Goal: Task Accomplishment & Management: Manage account settings

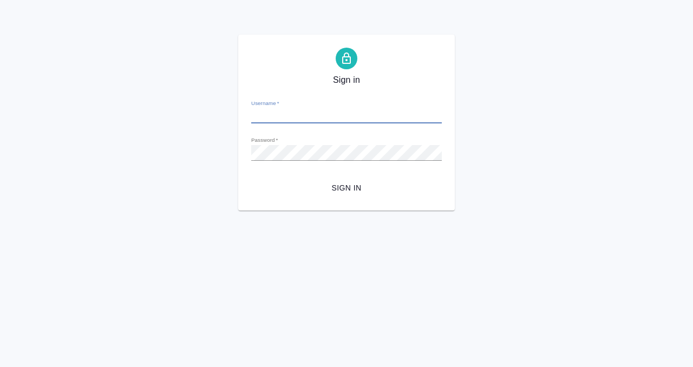
type input "[PERSON_NAME][EMAIL_ADDRESS][DOMAIN_NAME]"
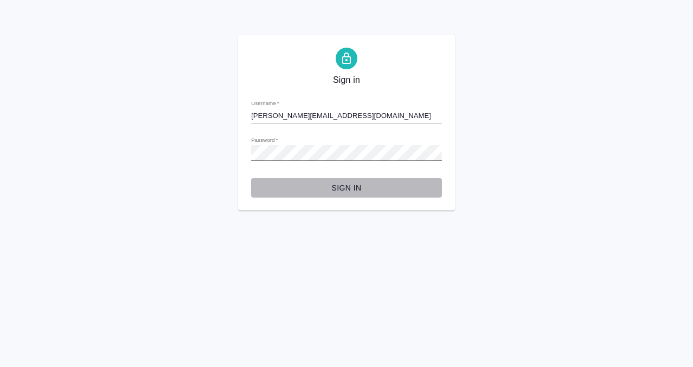
click at [332, 191] on span "Sign in" at bounding box center [346, 188] width 173 height 14
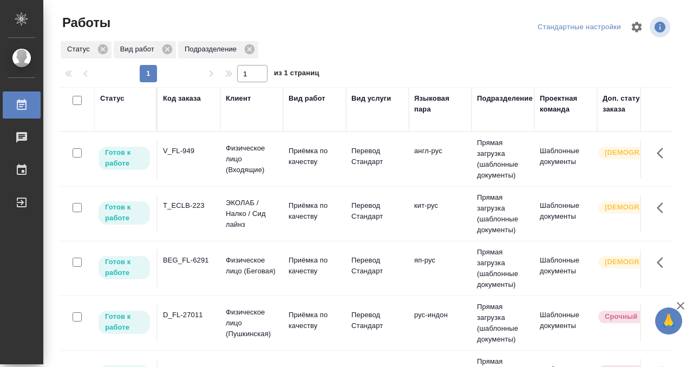
click at [192, 315] on div "D_FL-27011" at bounding box center [189, 315] width 52 height 11
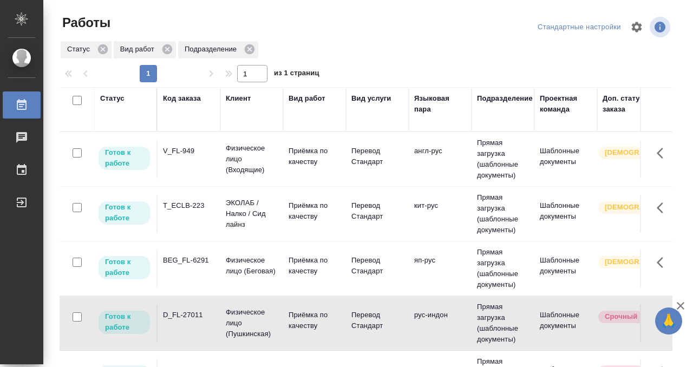
click at [192, 315] on div "D_FL-27011" at bounding box center [189, 315] width 52 height 11
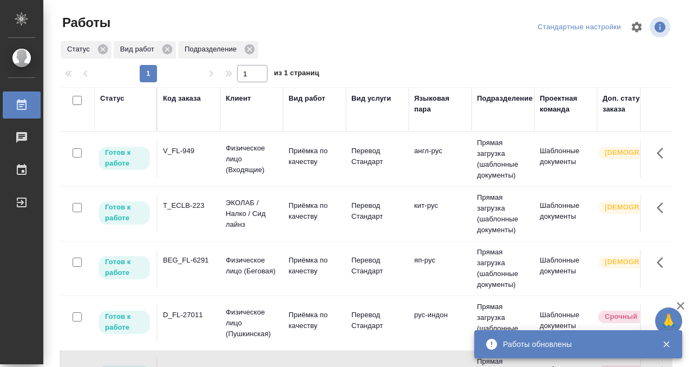
scroll to position [96, 0]
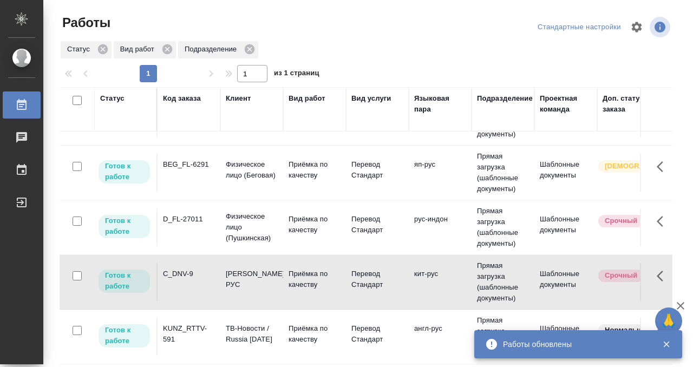
click at [189, 161] on div "BEG_FL-6291" at bounding box center [189, 164] width 52 height 11
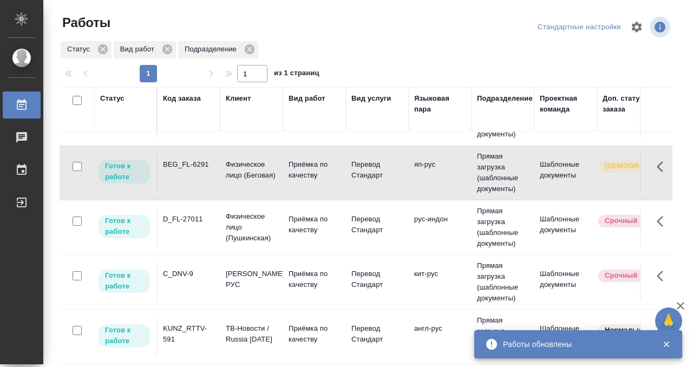
click at [189, 161] on div "BEG_FL-6291" at bounding box center [189, 164] width 52 height 11
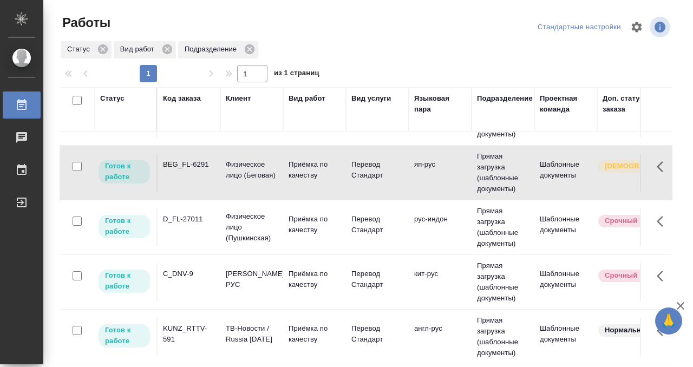
click at [199, 82] on td "V_FL-949" at bounding box center [189, 63] width 63 height 38
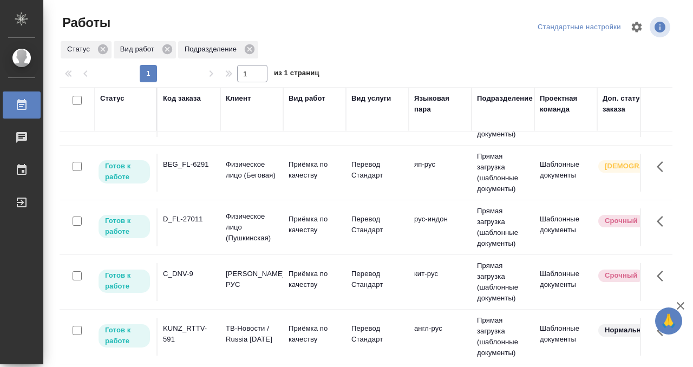
scroll to position [0, 0]
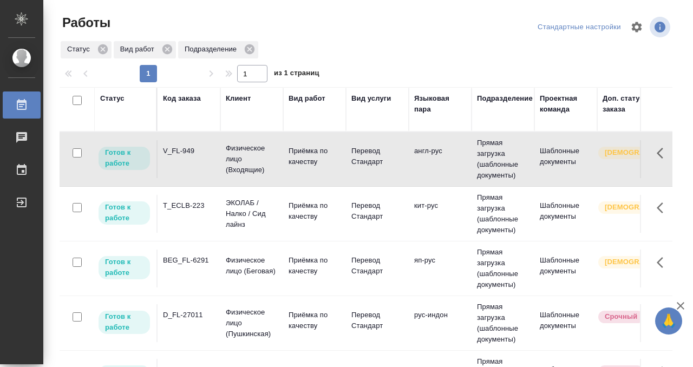
click at [199, 160] on td "V_FL-949" at bounding box center [189, 159] width 63 height 38
click at [183, 215] on td "T_ECLB-223" at bounding box center [189, 214] width 63 height 38
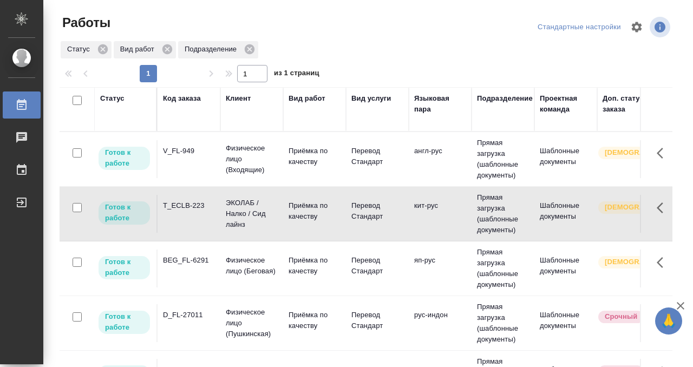
click at [183, 208] on div "T_ECLB-223" at bounding box center [189, 205] width 52 height 11
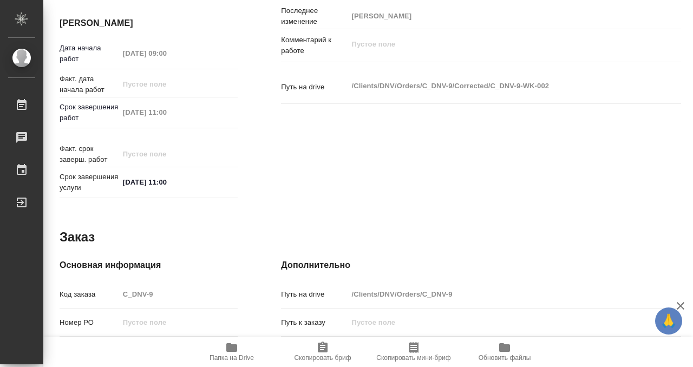
scroll to position [578, 0]
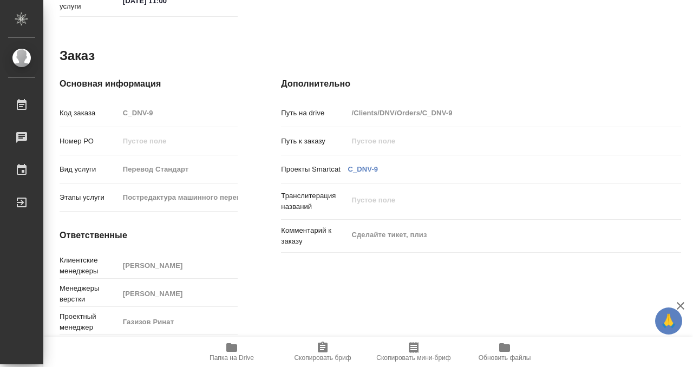
click at [227, 343] on icon "button" at bounding box center [231, 347] width 13 height 13
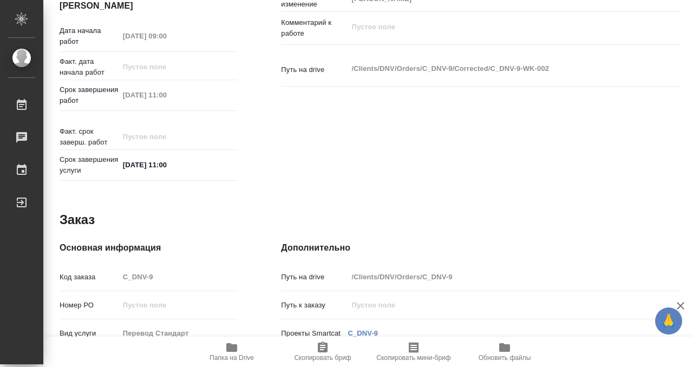
scroll to position [0, 0]
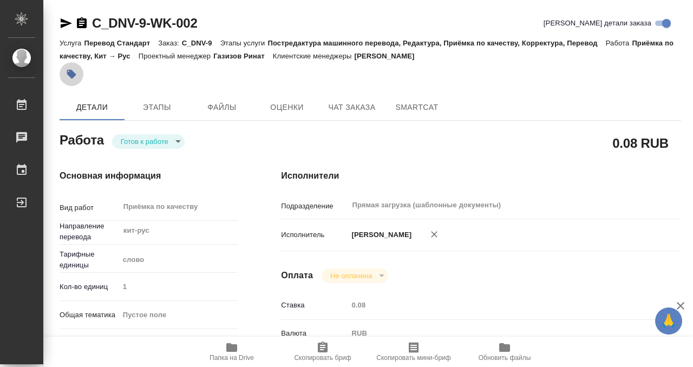
click at [78, 76] on button "button" at bounding box center [72, 74] width 24 height 24
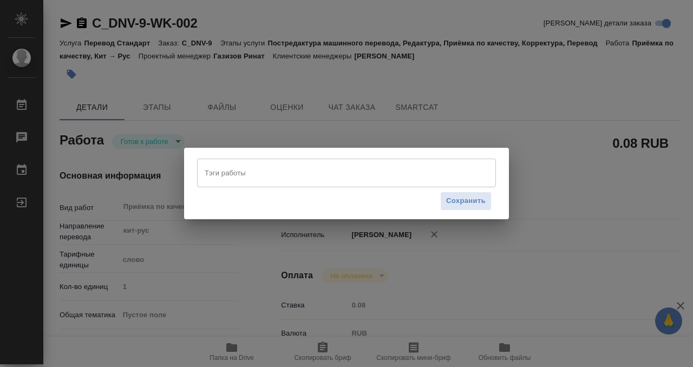
click at [226, 174] on input "Тэги работы" at bounding box center [336, 173] width 269 height 18
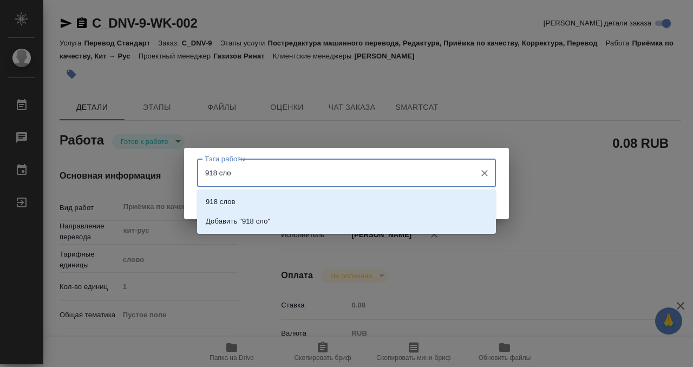
type input "918 слов"
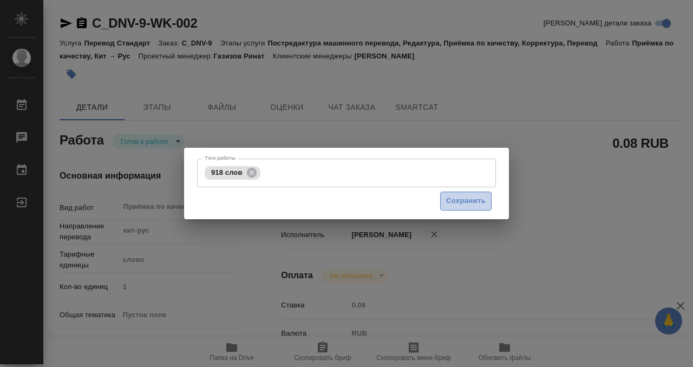
click at [467, 193] on button "Сохранить" at bounding box center [465, 201] width 51 height 19
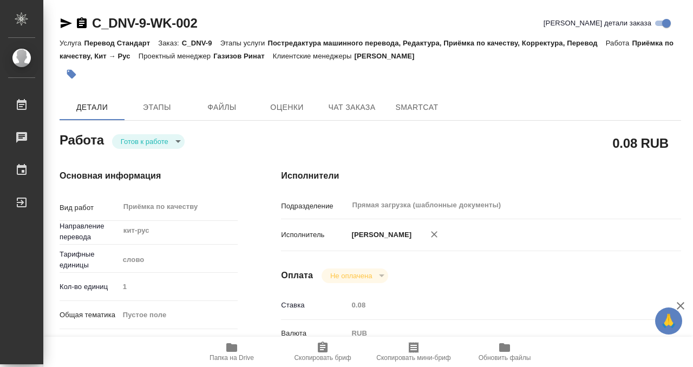
type input "readyForWork"
type input "кит-рус"
type input "5a8b1489cc6b4906c91bfd90"
type input "1"
checkbox input "true"
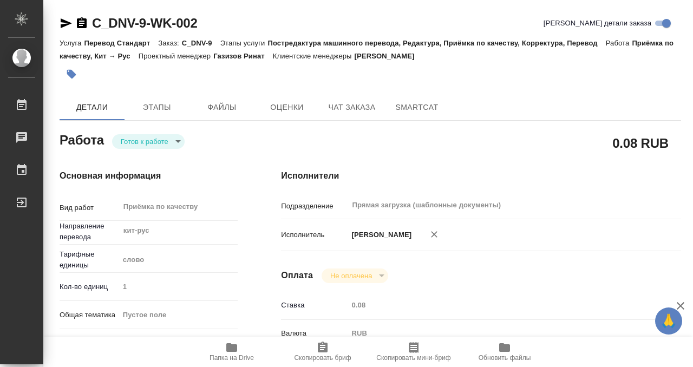
type input "26.09.2025 09:00"
type input "26.09.2025 11:00"
type input "Прямая загрузка (шаблонные документы)"
type input "notPayed"
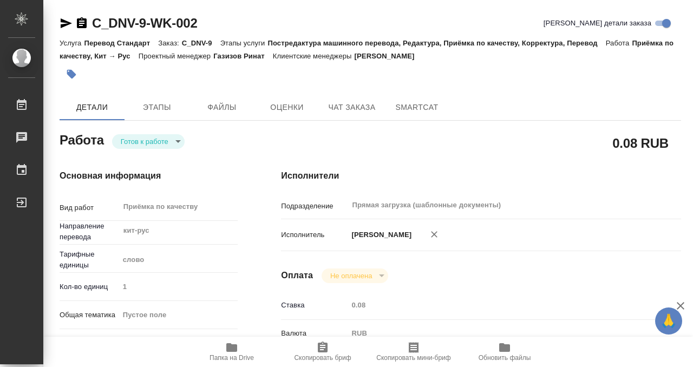
type input "0.08"
type input "RUB"
type input "[PERSON_NAME]"
type input "C_DNV-9"
type input "Перевод Стандарт"
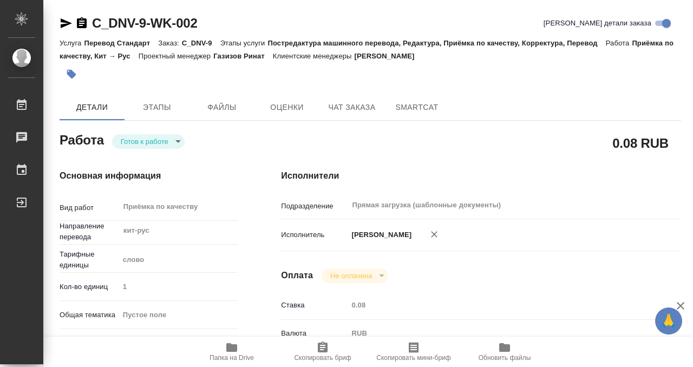
type input "Постредактура машинного перевода, Редактура, Приёмка по качеству, Корректура, П…"
type input "[PERSON_NAME]"
type input "Арсеньева Вера"
type input "/Clients/DNV/Orders/C_DNV-9"
click at [143, 136] on body "🙏 .cls-1 fill:#fff; AWATERA Kobzeva Elizaveta Работы 0 Чаты График Выйти C_DNV-…" at bounding box center [346, 183] width 693 height 367
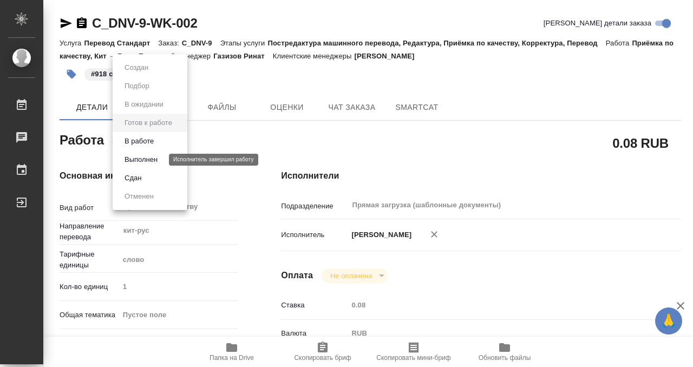
click at [140, 155] on button "Выполнен" at bounding box center [141, 160] width 40 height 12
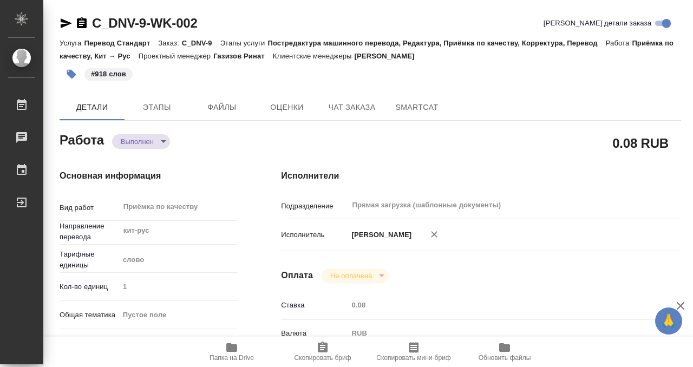
type textarea "x"
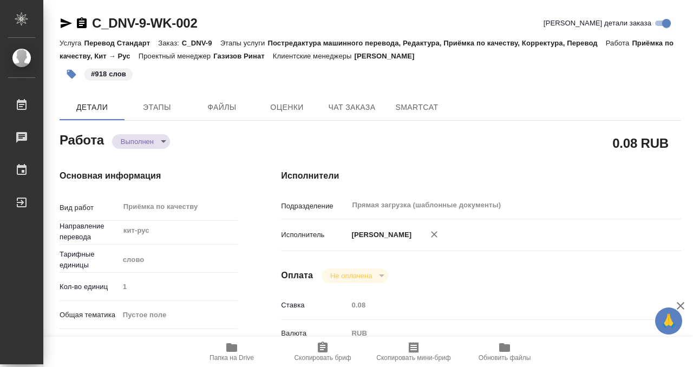
type textarea "x"
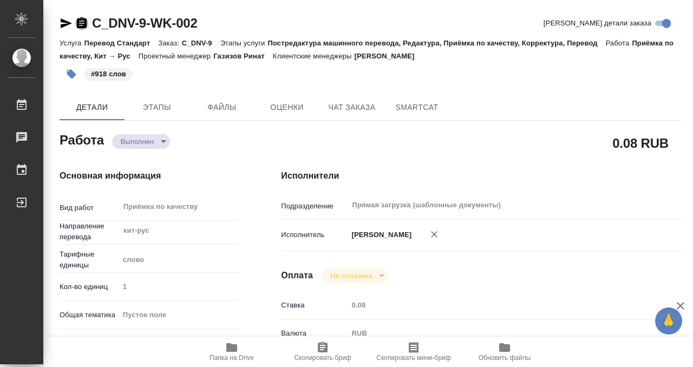
click at [82, 19] on icon "button" at bounding box center [82, 22] width 10 height 11
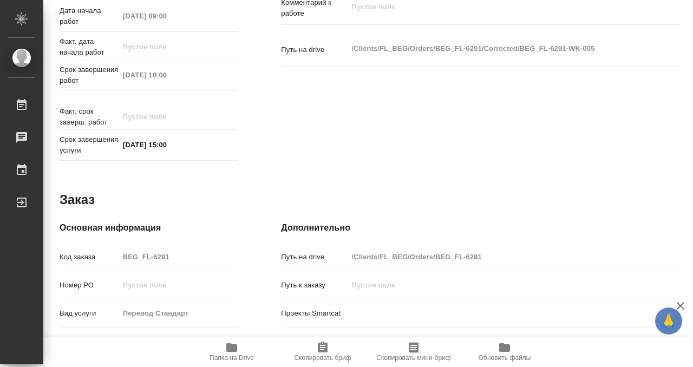
scroll to position [578, 0]
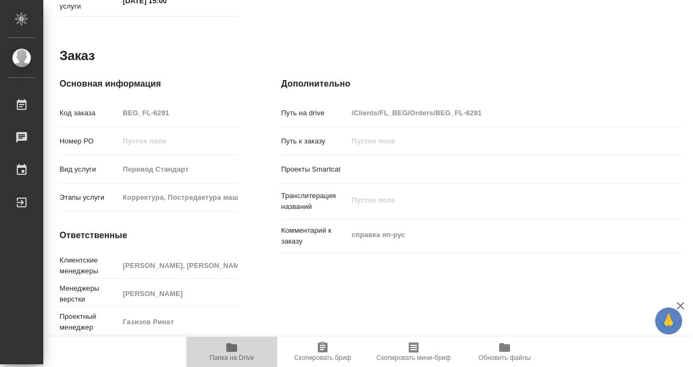
click at [228, 347] on icon "button" at bounding box center [231, 347] width 11 height 9
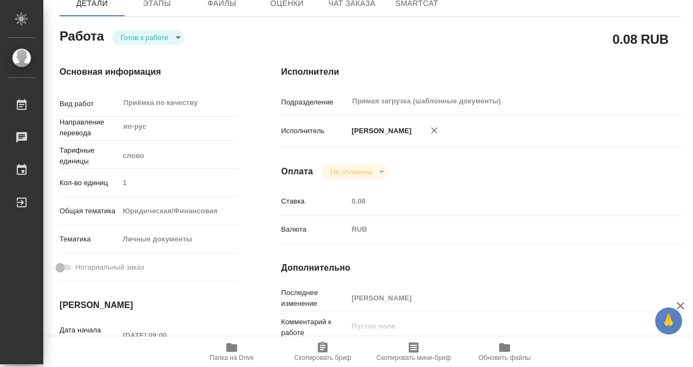
scroll to position [0, 0]
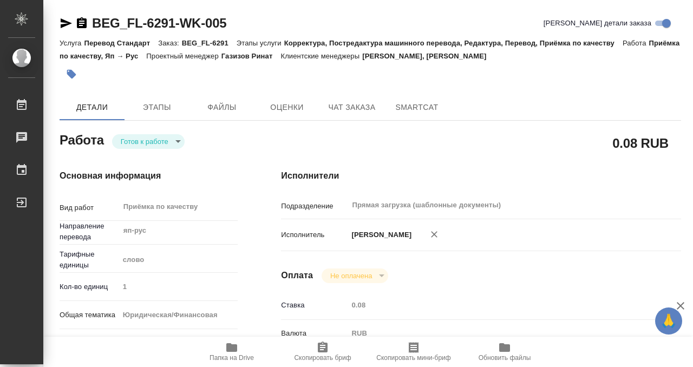
click at [70, 71] on icon "button" at bounding box center [71, 74] width 9 height 9
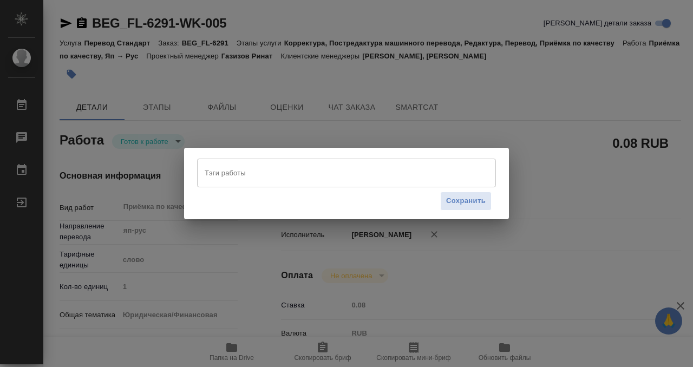
click at [219, 187] on div "Сохранить" at bounding box center [346, 201] width 299 height 28
click at [230, 180] on input "Тэги работы" at bounding box center [336, 173] width 269 height 18
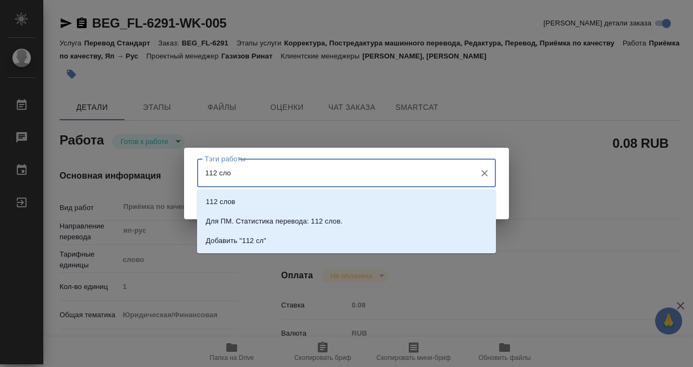
type input "112 слов"
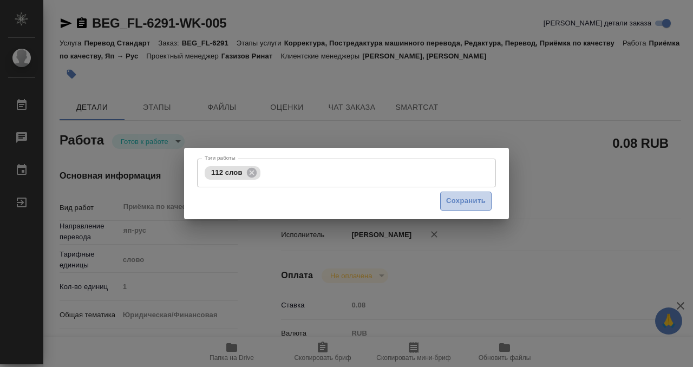
click at [456, 204] on span "Сохранить" at bounding box center [466, 201] width 40 height 12
type input "readyForWork"
type input "яп-рус"
type input "5a8b1489cc6b4906c91bfd90"
type input "1"
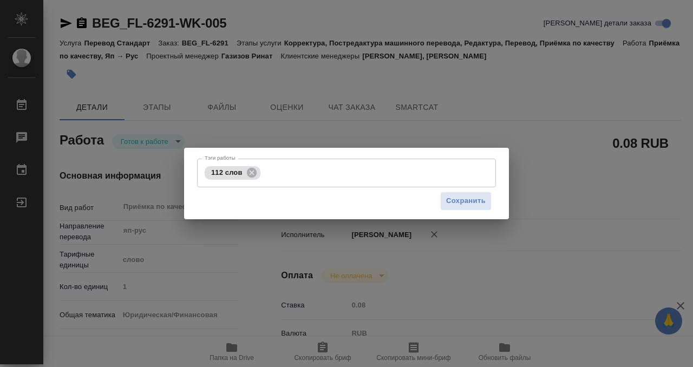
type input "yr-fn"
type input "5a8b8b956a9677013d343cfe"
type input "26.09.2025 09:00"
type input "[DATE] 10:00"
type input "26.09.2025 15:00"
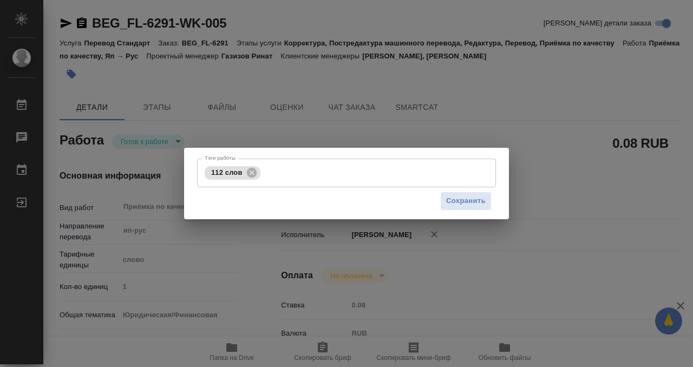
type input "Прямая загрузка (шаблонные документы)"
type input "notPayed"
type input "0.08"
type input "RUB"
type input "[PERSON_NAME]"
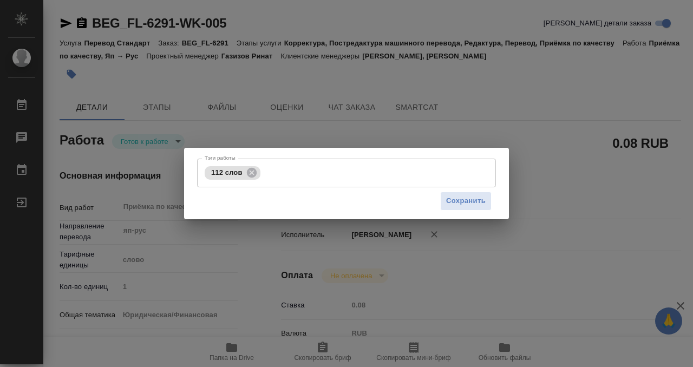
type input "BEG_FL-6291"
type input "Перевод Стандарт"
type input "Корректура, Постредактура машинного перевода, Редактура, Перевод, Приёмка по ка…"
type input "Москалец Алина, Касымов Тимур"
type input "Арсеньева Вера"
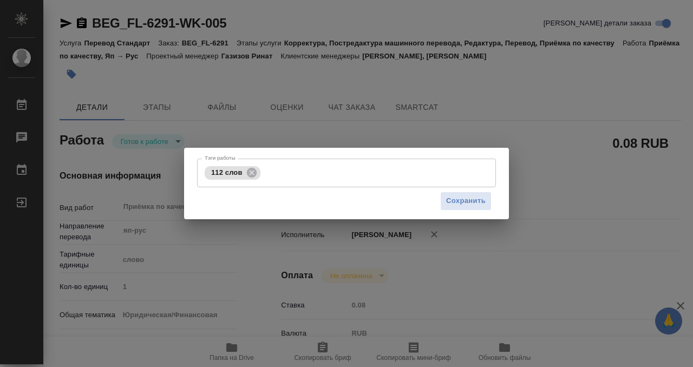
type input "/Clients/FL_BEG/Orders/BEG_FL-6291"
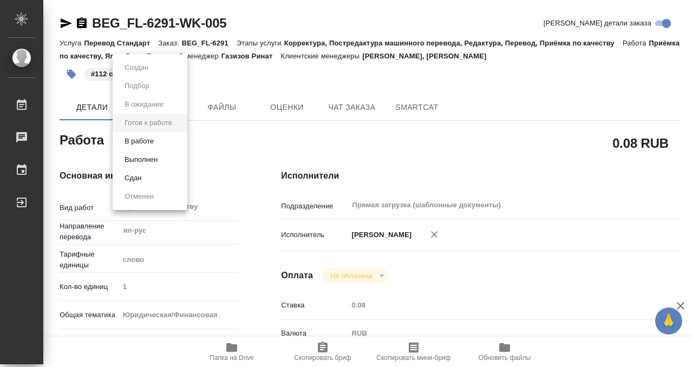
click at [164, 140] on body "🙏 .cls-1 fill:#fff; AWATERA Kobzeva Elizaveta Работы 0 Чаты График Выйти BEG_FL…" at bounding box center [346, 183] width 693 height 367
click at [148, 159] on button "Выполнен" at bounding box center [141, 160] width 40 height 12
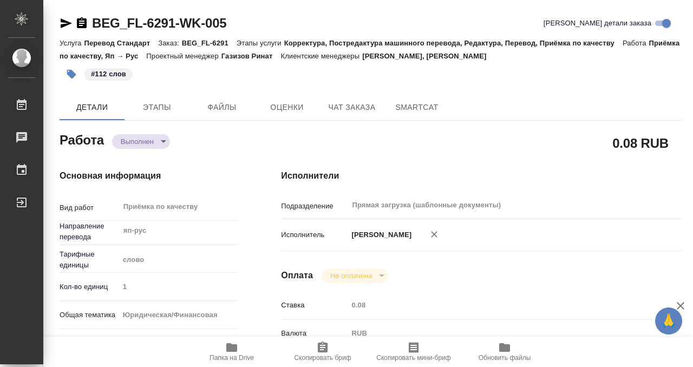
type textarea "x"
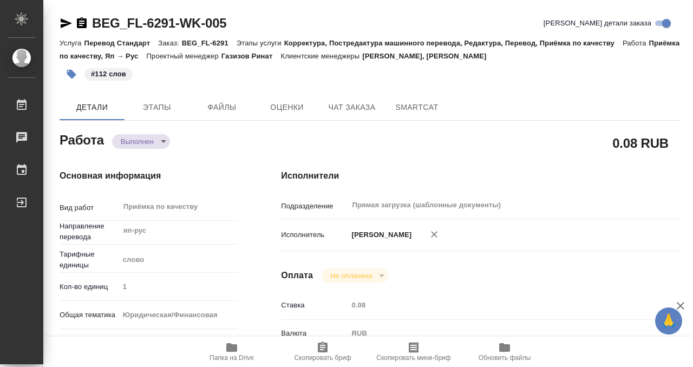
type textarea "x"
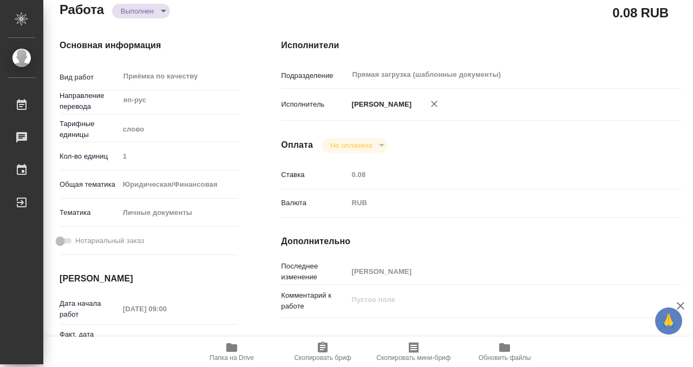
scroll to position [490, 0]
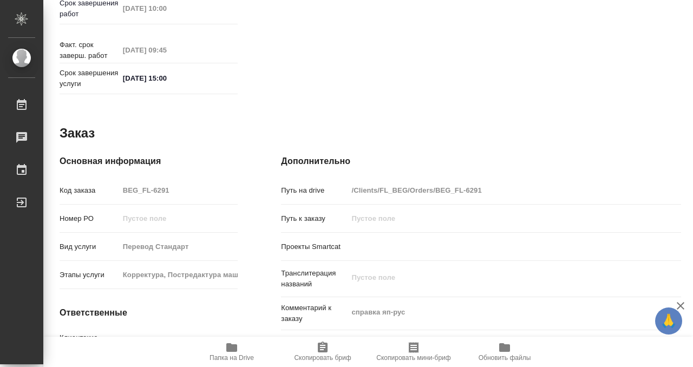
click at [233, 345] on icon "button" at bounding box center [231, 347] width 11 height 9
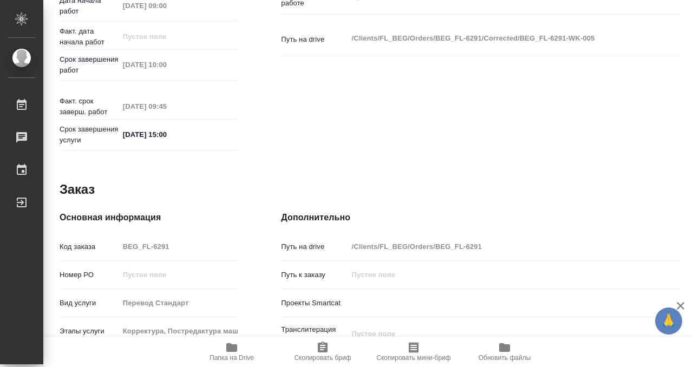
scroll to position [0, 0]
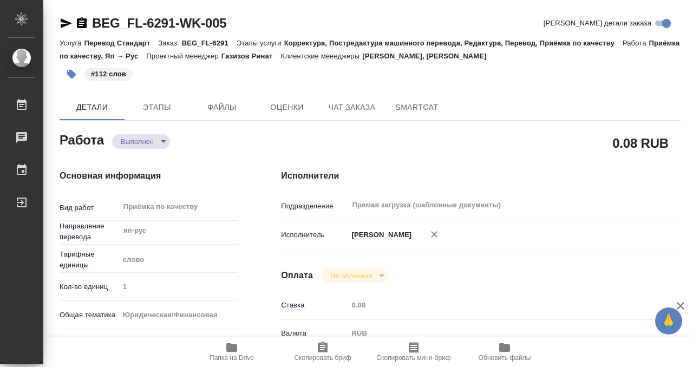
click at [104, 75] on p "#112 слов" at bounding box center [108, 74] width 35 height 11
click at [76, 69] on icon "button" at bounding box center [71, 74] width 11 height 11
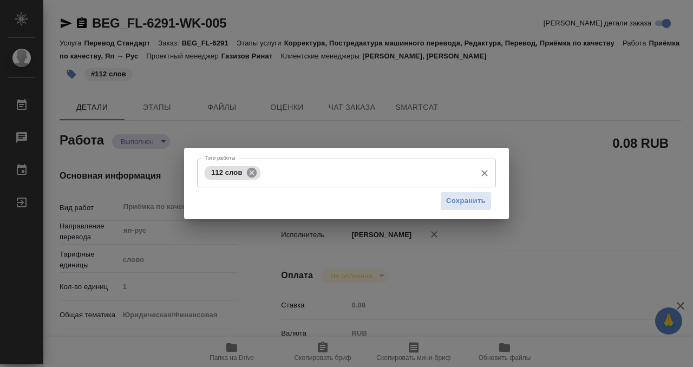
click at [252, 168] on icon at bounding box center [251, 172] width 10 height 10
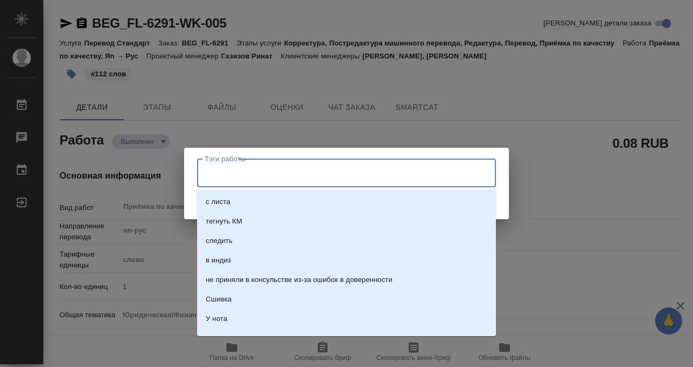
click at [263, 174] on input "Тэги работы" at bounding box center [336, 173] width 269 height 18
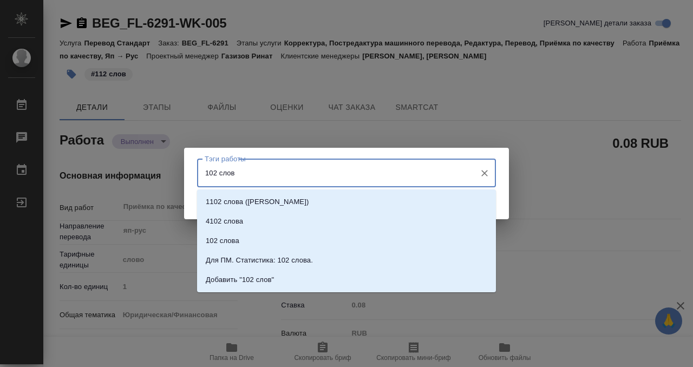
type input "102 слова"
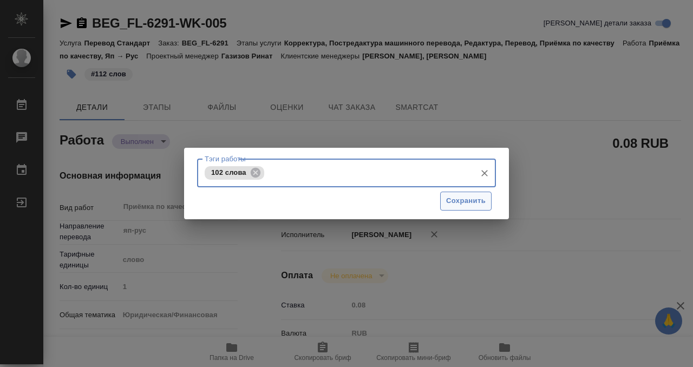
click at [463, 203] on span "Сохранить" at bounding box center [466, 201] width 40 height 12
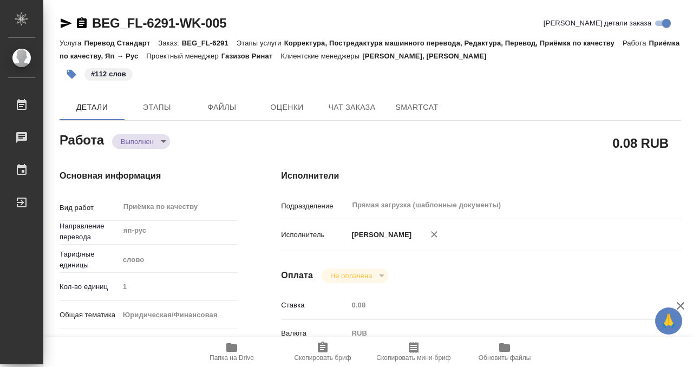
type input "completed"
type textarea "Приёмка по качеству"
type textarea "x"
type input "яп-рус"
type input "5a8b1489cc6b4906c91bfd90"
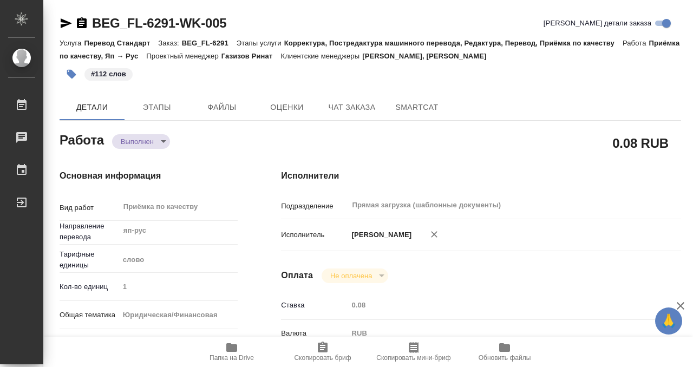
type input "1"
type input "yr-fn"
type input "5a8b8b956a9677013d343cfe"
type input "26.09.2025 09:00"
type input "[DATE] 10:00"
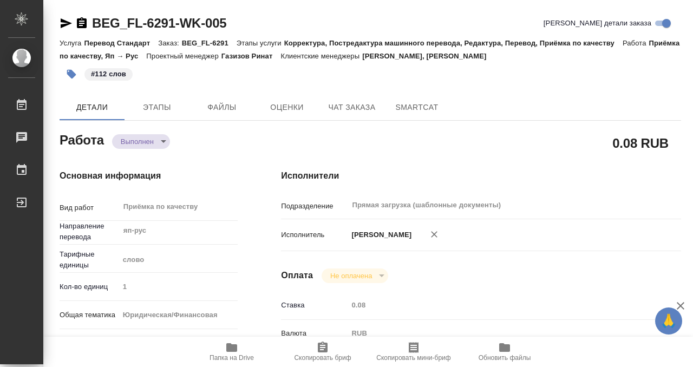
type input "26.09.2025 09:45"
type input "26.09.2025 15:00"
type input "Прямая загрузка (шаблонные документы)"
type input "notPayed"
type input "0.08"
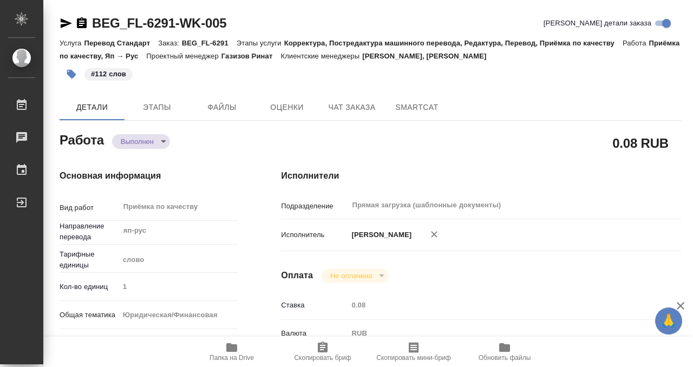
type input "RUB"
type input "[PERSON_NAME]"
type textarea "x"
type textarea "/Clients/FL_BEG/Orders/BEG_FL-6291/Corrected/BEG_FL-6291-WK-005"
type textarea "x"
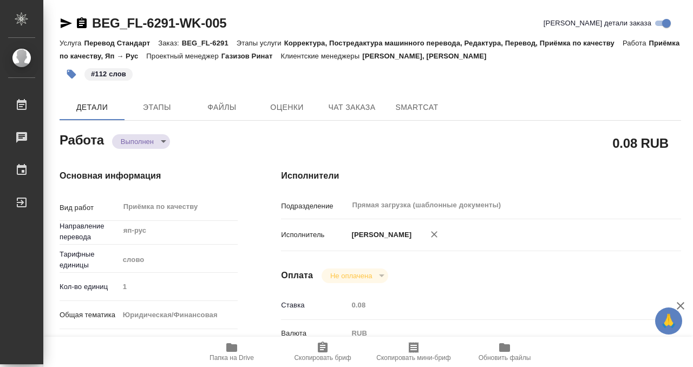
type input "BEG_FL-6291"
type input "Перевод Стандарт"
type input "Корректура, Постредактура машинного перевода, Редактура, Перевод, Приёмка по ка…"
type input "Москалец Алина, Касымов Тимур"
type input "[PERSON_NAME]"
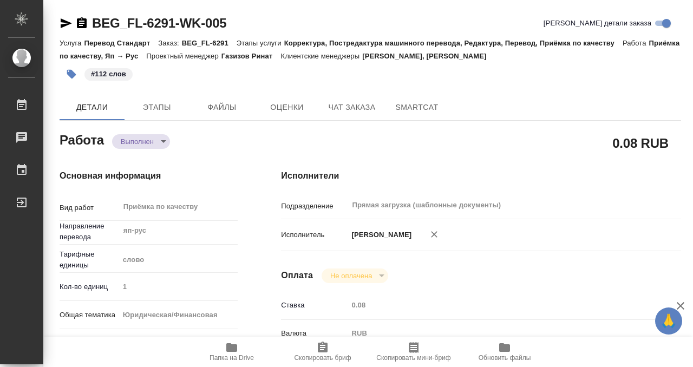
type input "/Clients/FL_BEG/Orders/BEG_FL-6291"
type textarea "x"
type textarea "справка яп-рус"
type textarea "x"
click at [150, 110] on span "Этапы" at bounding box center [157, 108] width 52 height 14
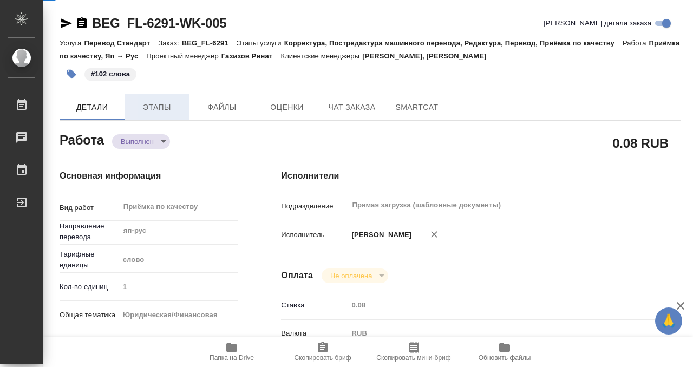
type textarea "x"
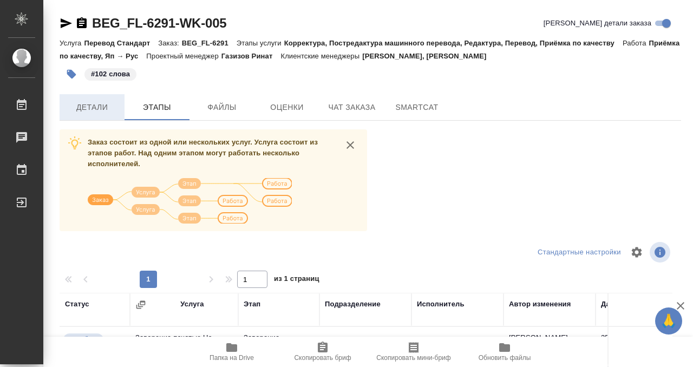
click at [87, 103] on span "Детали" at bounding box center [92, 108] width 52 height 14
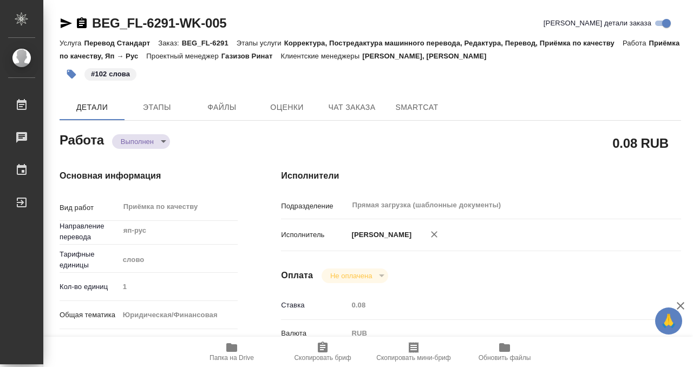
type textarea "x"
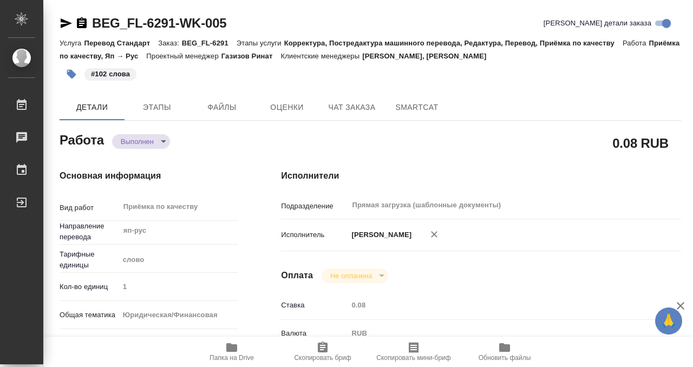
type textarea "x"
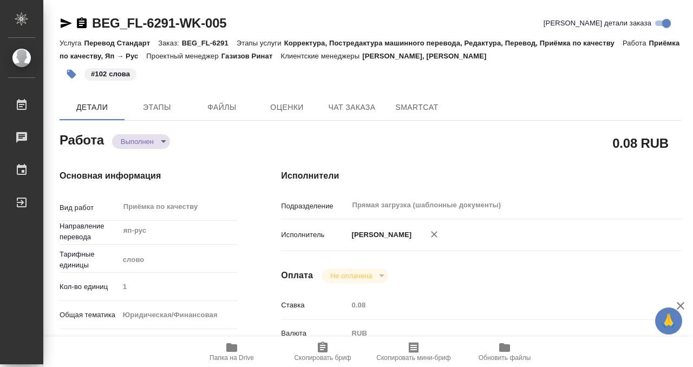
click at [83, 22] on icon "button" at bounding box center [82, 22] width 10 height 11
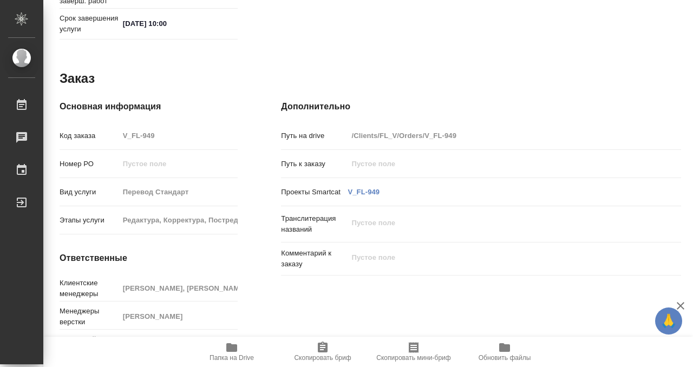
scroll to position [578, 0]
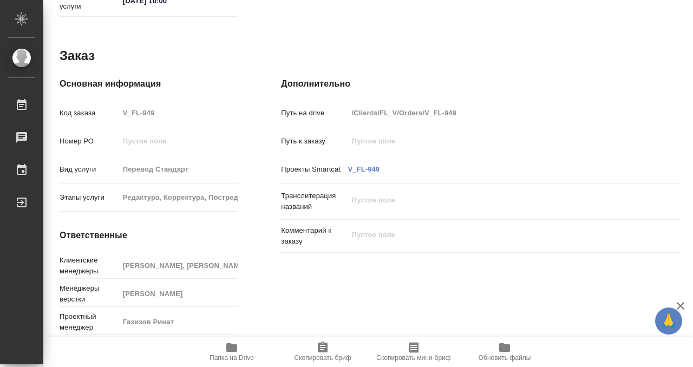
click at [230, 356] on span "Папка на Drive" at bounding box center [232, 358] width 44 height 8
click at [223, 353] on span "Папка на Drive" at bounding box center [232, 351] width 78 height 21
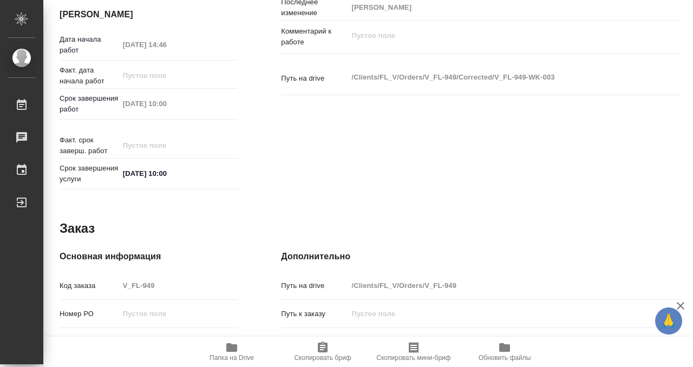
scroll to position [0, 0]
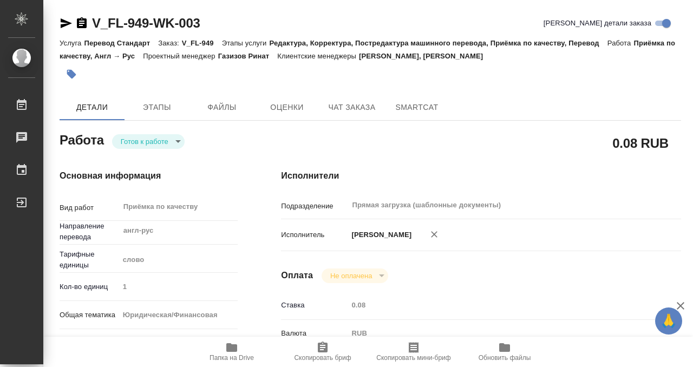
click at [158, 112] on span "Этапы" at bounding box center [157, 108] width 52 height 14
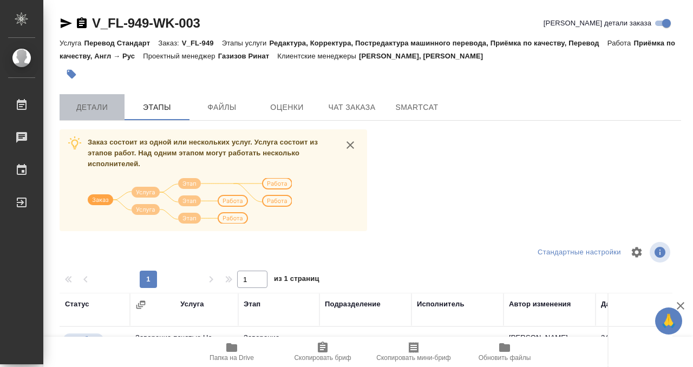
click at [106, 107] on span "Детали" at bounding box center [92, 108] width 52 height 14
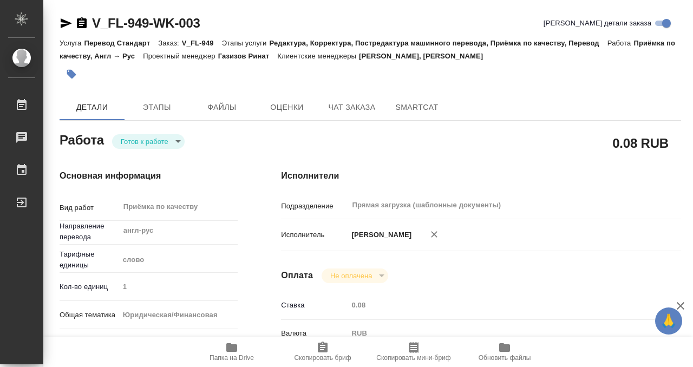
type textarea "x"
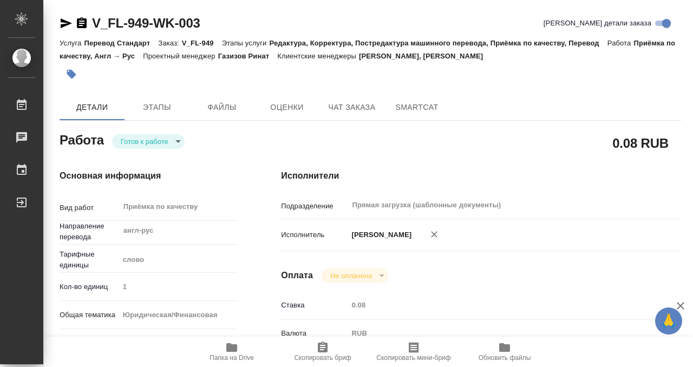
click at [81, 24] on icon "button" at bounding box center [82, 22] width 10 height 11
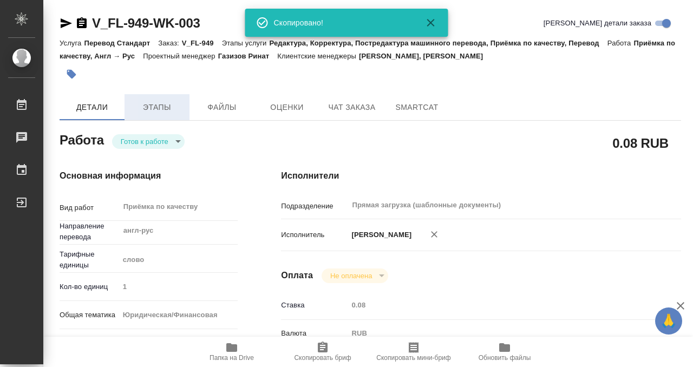
click at [159, 116] on button "Этапы" at bounding box center [157, 107] width 65 height 26
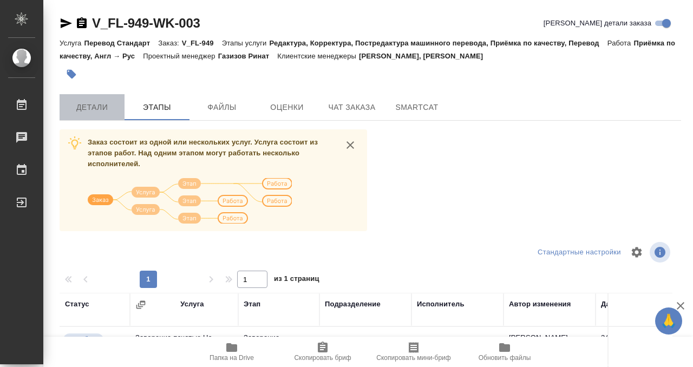
click at [105, 101] on span "Детали" at bounding box center [92, 108] width 52 height 14
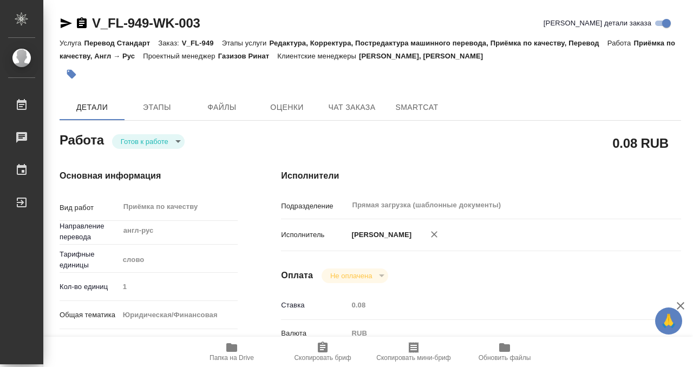
type textarea "x"
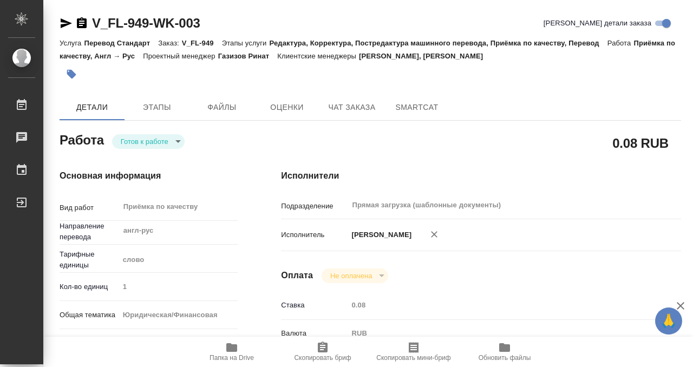
click at [168, 138] on body "🙏 .cls-1 fill:#fff; AWATERA Kobzeva Elizaveta Работы 0 Чаты График Выйти V_FL-9…" at bounding box center [346, 183] width 693 height 367
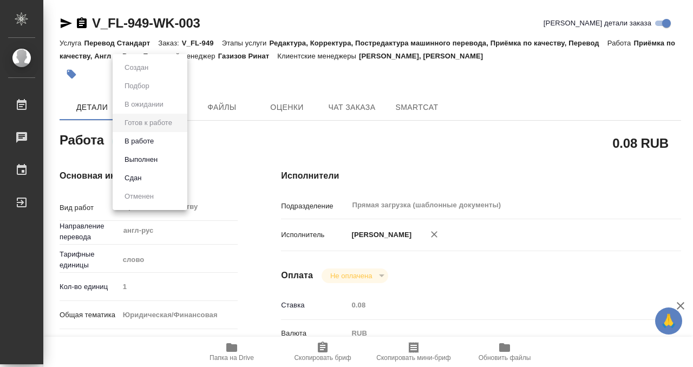
click at [164, 145] on li "В работе" at bounding box center [150, 141] width 75 height 18
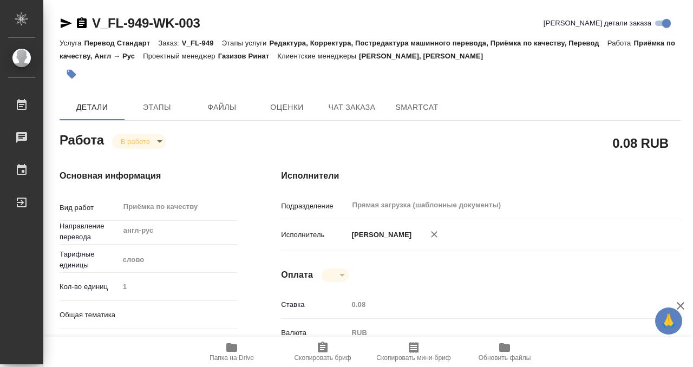
type textarea "x"
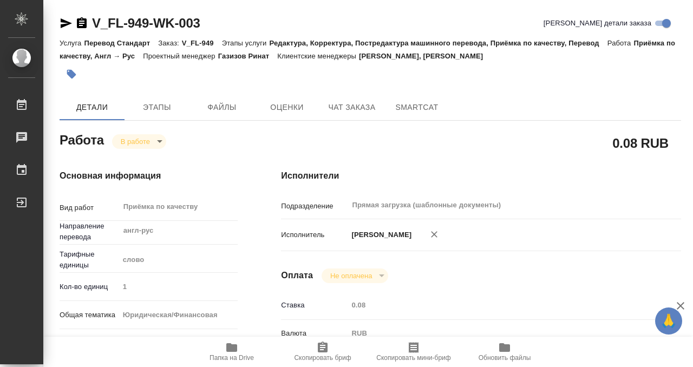
type textarea "x"
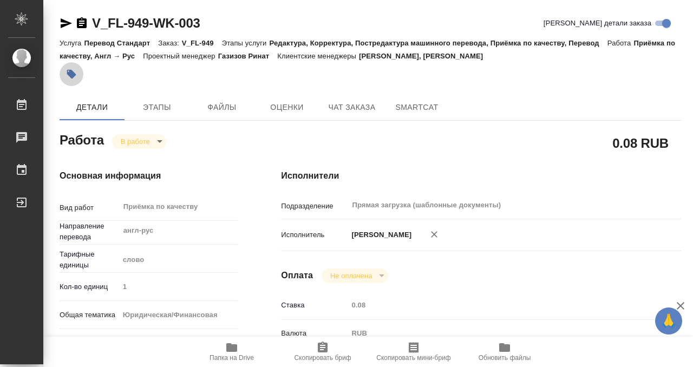
click at [68, 74] on icon "button" at bounding box center [71, 74] width 9 height 9
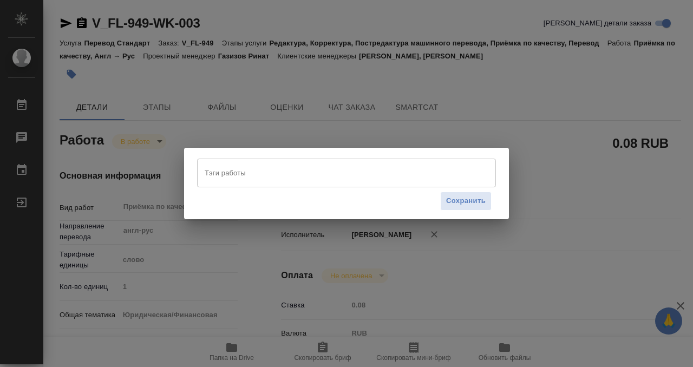
click at [264, 175] on input "Тэги работы" at bounding box center [336, 173] width 269 height 18
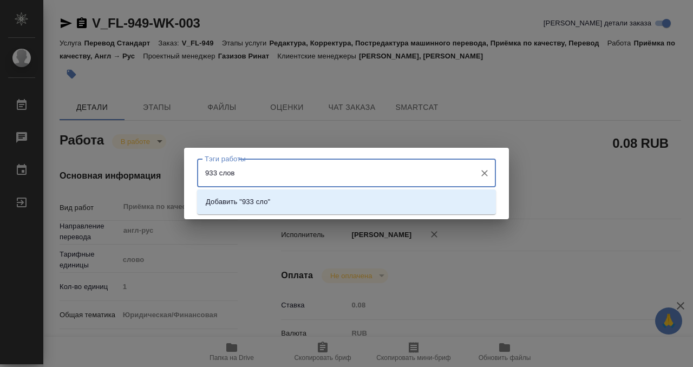
type input "933 слова"
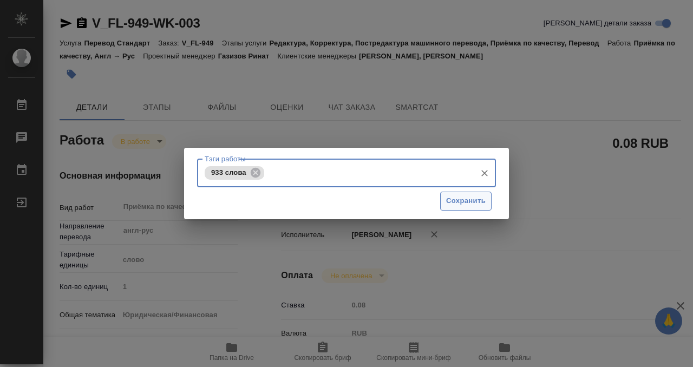
click at [479, 199] on span "Сохранить" at bounding box center [466, 201] width 40 height 12
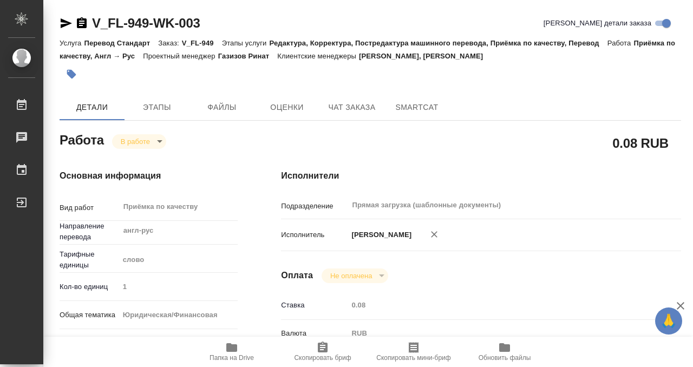
type input "inProgress"
type textarea "Приёмка по качеству"
type textarea "x"
type input "англ-рус"
type input "5a8b1489cc6b4906c91bfd90"
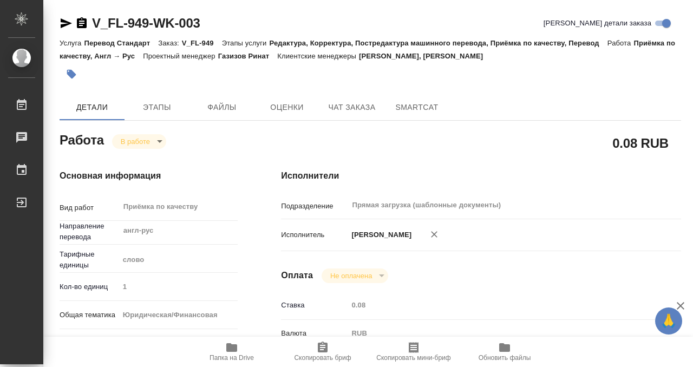
type input "1"
type input "yr-fn"
type input "5a8b8b956a9677013d343cfe"
checkbox input "true"
type input "24.09.2025 14:46"
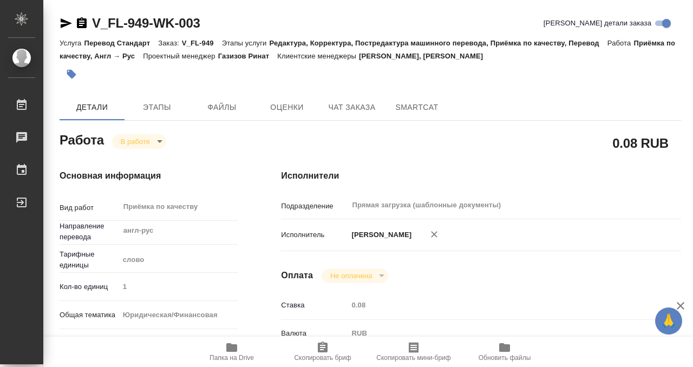
type input "26.09.2025 09:40"
type input "26.09.2025 10:00"
type input "Прямая загрузка (шаблонные документы)"
type input "notPayed"
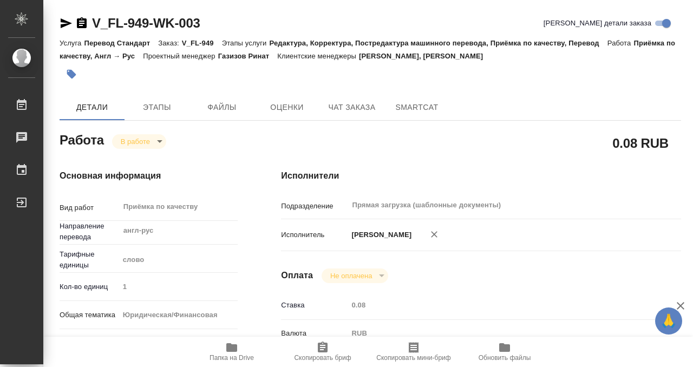
type input "0.08"
type input "RUB"
type input "[PERSON_NAME]"
type textarea "x"
type textarea "/Clients/FL_V/Orders/V_FL-949/Corrected/V_FL-949-WK-003"
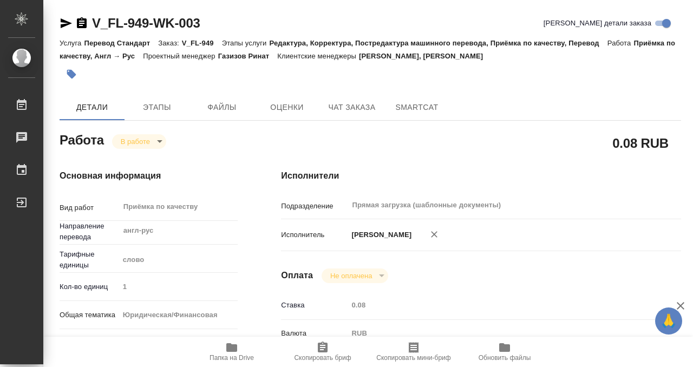
type textarea "x"
type input "V_FL-949"
type input "Перевод Стандарт"
type input "Редактура, Корректура, Постредактура машинного перевода, Приёмка по качеству, П…"
type input "[PERSON_NAME], [PERSON_NAME]"
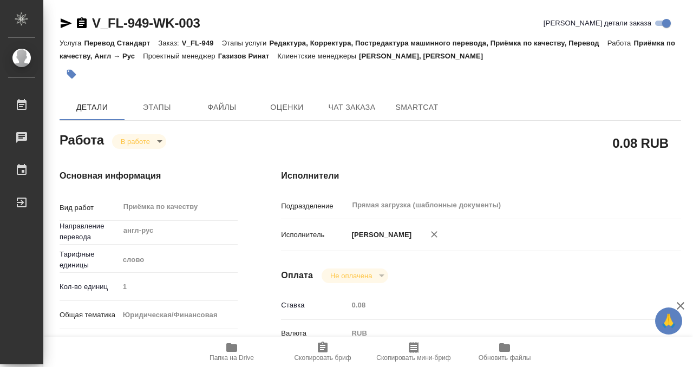
type input "[PERSON_NAME]"
type input "/Clients/FL_V/Orders/V_FL-949"
type textarea "x"
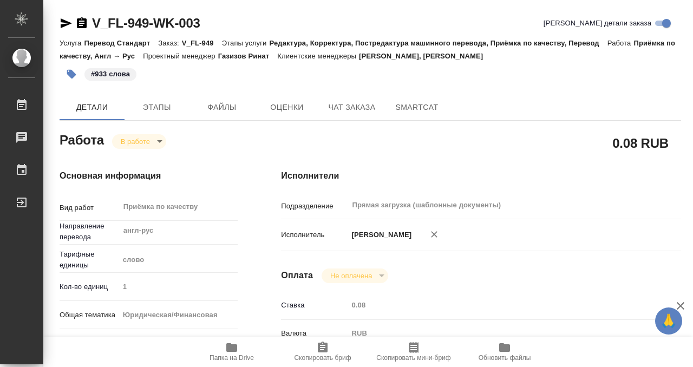
type textarea "x"
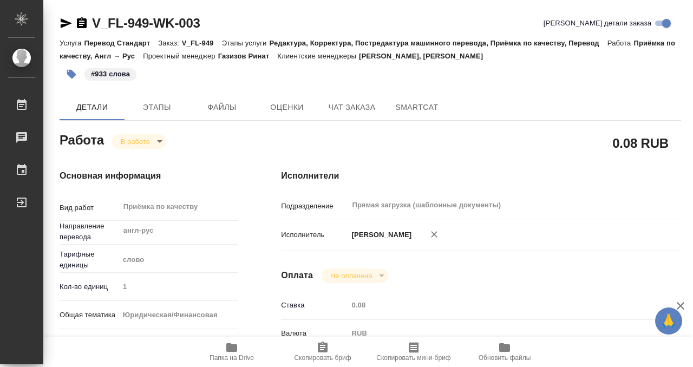
type textarea "x"
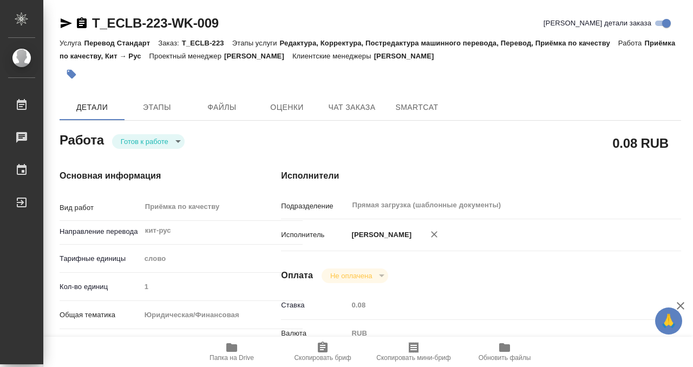
scroll to position [578, 0]
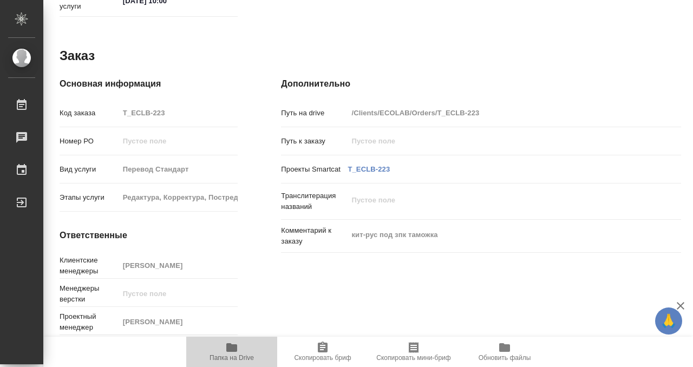
click at [227, 344] on icon "button" at bounding box center [231, 347] width 11 height 9
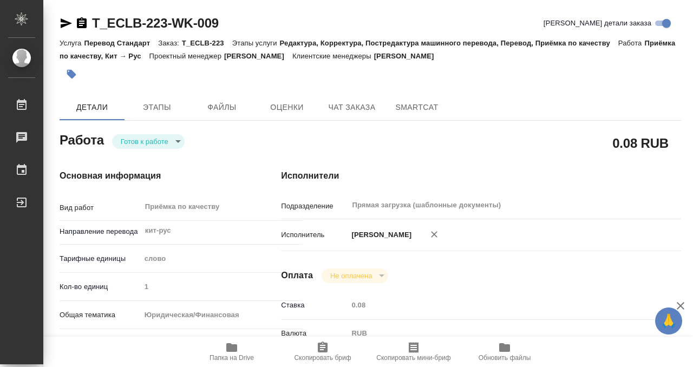
click at [71, 67] on button "button" at bounding box center [72, 74] width 24 height 24
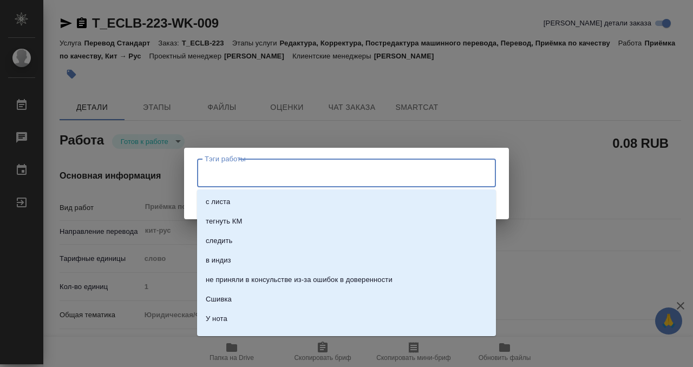
click at [297, 179] on input "Тэги работы" at bounding box center [336, 173] width 269 height 18
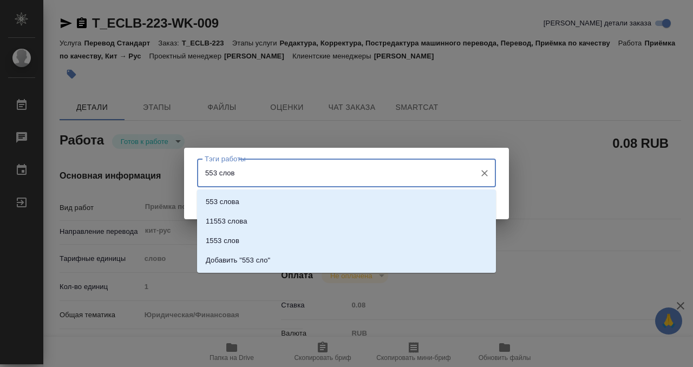
type input "553 слова"
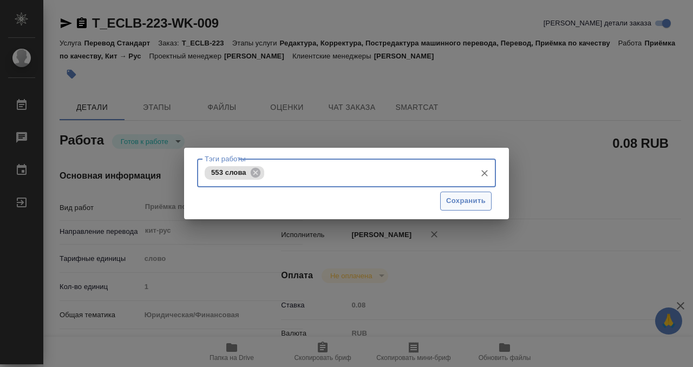
click at [477, 192] on button "Сохранить" at bounding box center [465, 201] width 51 height 19
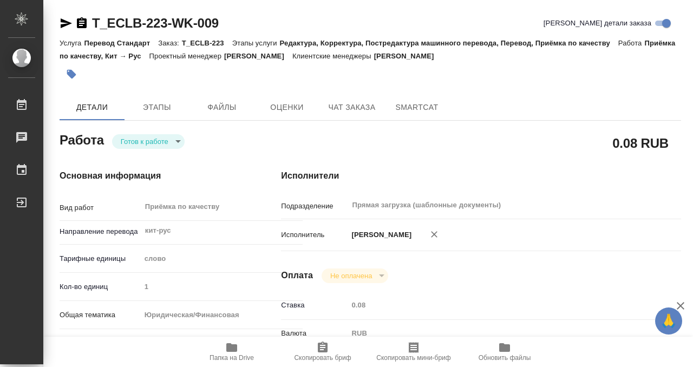
type input "readyForWork"
type input "кит-рус"
type input "5a8b1489cc6b4906c91bfd90"
type input "1"
type input "yr-fn"
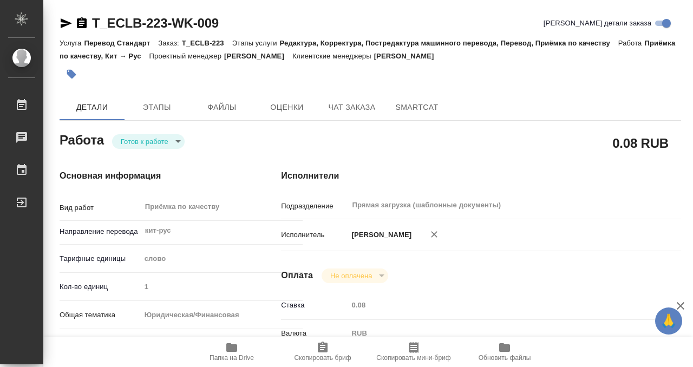
type input "5f647205b73bc97568ca66c0"
checkbox input "true"
type input "[DATE] 11:10"
type input "[DATE] 10:00"
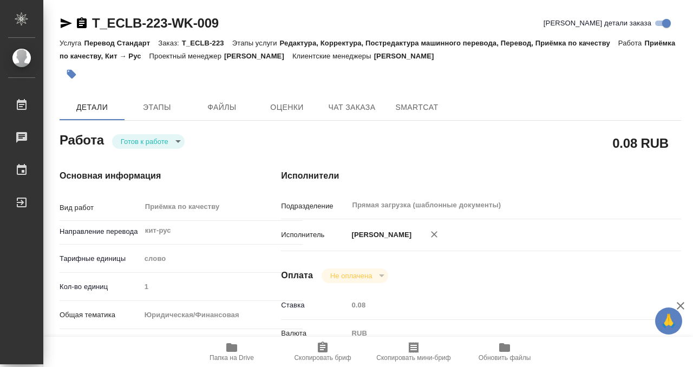
type input "Прямая загрузка (шаблонные документы)"
type input "notPayed"
type input "0.08"
type input "RUB"
type input "[PERSON_NAME]"
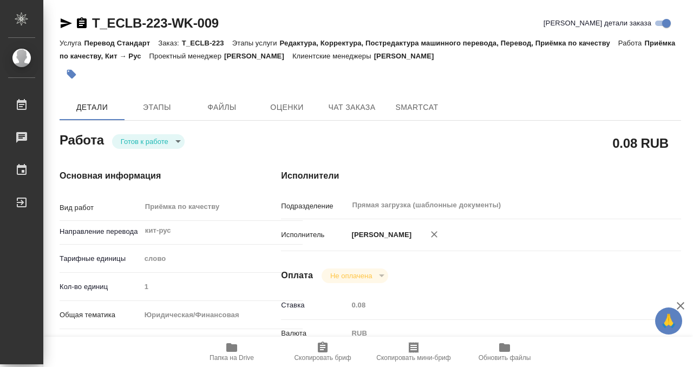
type input "T_ECLB-223"
type input "Перевод Стандарт"
type input "Редактура, Корректура, Постредактура машинного перевода, Перевод, Приёмка по ка…"
type input "[PERSON_NAME]"
type input "/Clients/ECOLAB/Orders/T_ECLB-223"
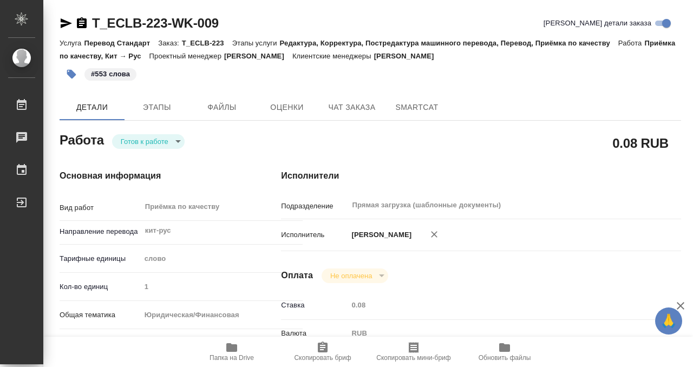
click at [173, 140] on body "🙏 .cls-1 fill:#fff; AWATERA Kobzeva [PERSON_NAME] 0 Чаты График Выйти T_ECLB-22…" at bounding box center [346, 183] width 693 height 367
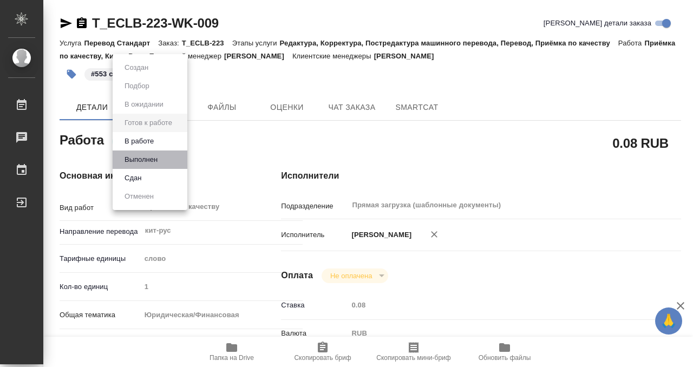
click at [173, 160] on li "Выполнен" at bounding box center [150, 160] width 75 height 18
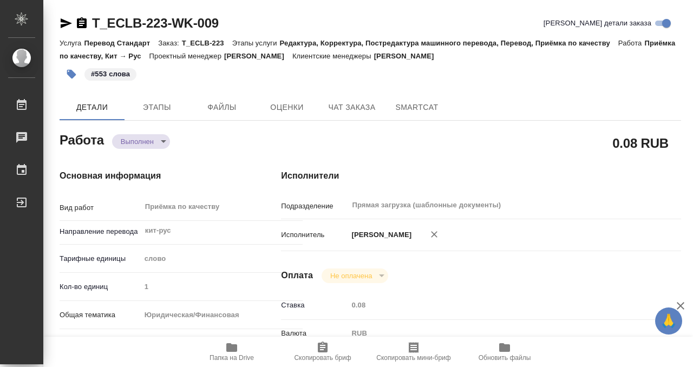
type textarea "x"
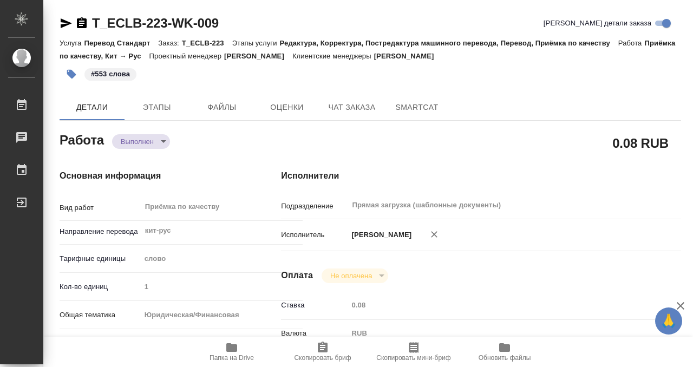
type textarea "x"
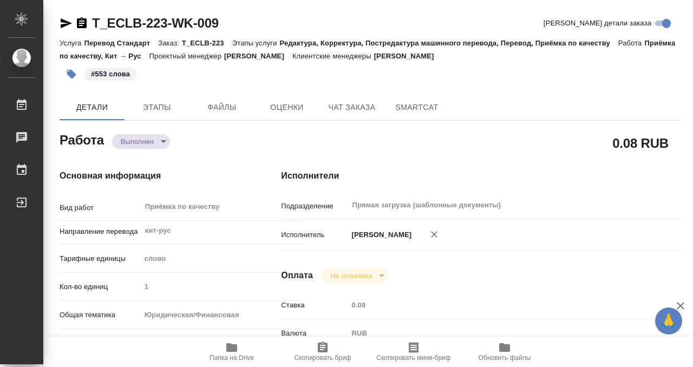
click at [88, 19] on icon "button" at bounding box center [81, 23] width 13 height 13
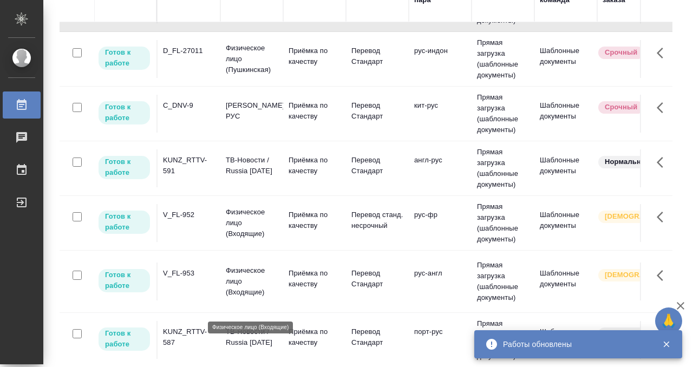
scroll to position [116, 0]
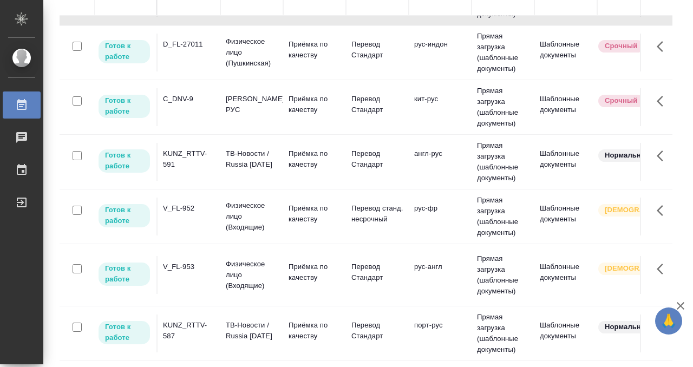
click at [189, 173] on td "KUNZ_RTTV-591" at bounding box center [189, 162] width 63 height 38
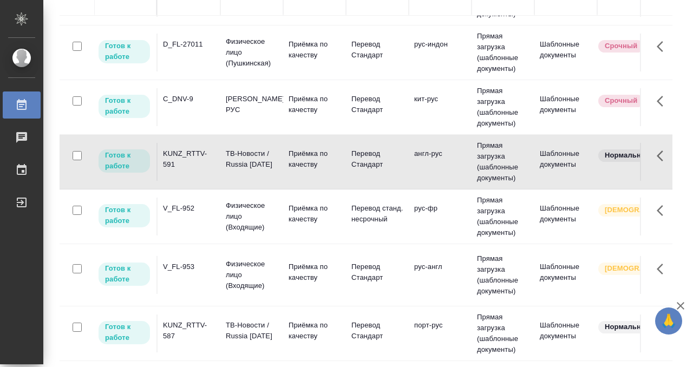
click at [189, 173] on td "KUNZ_RTTV-591" at bounding box center [189, 162] width 63 height 38
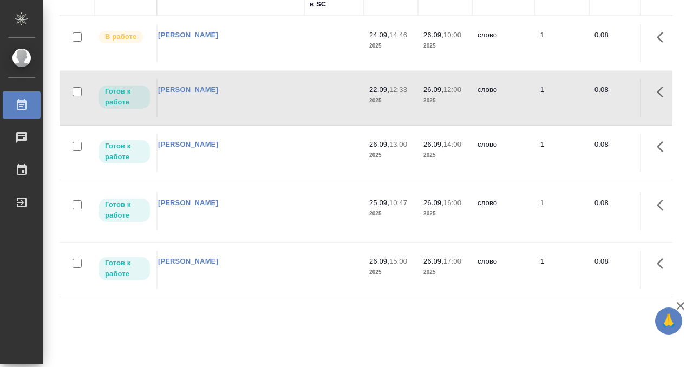
scroll to position [0, 0]
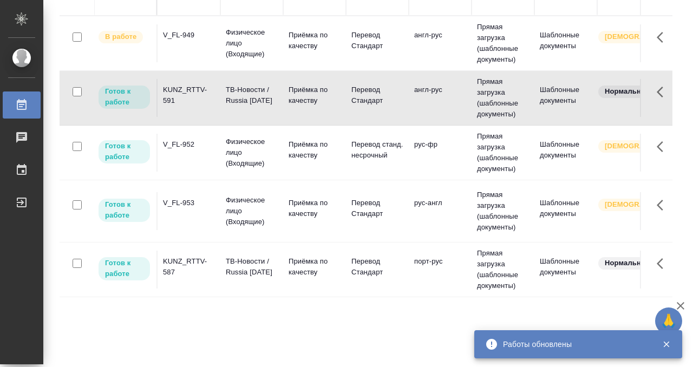
click at [203, 47] on td "V_FL-949" at bounding box center [189, 43] width 63 height 38
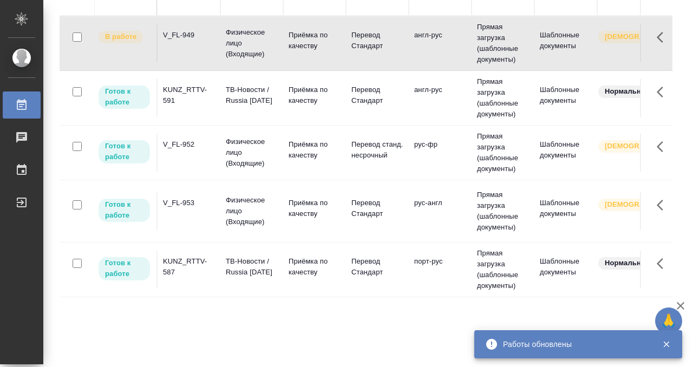
click at [203, 47] on td "V_FL-949" at bounding box center [189, 43] width 63 height 38
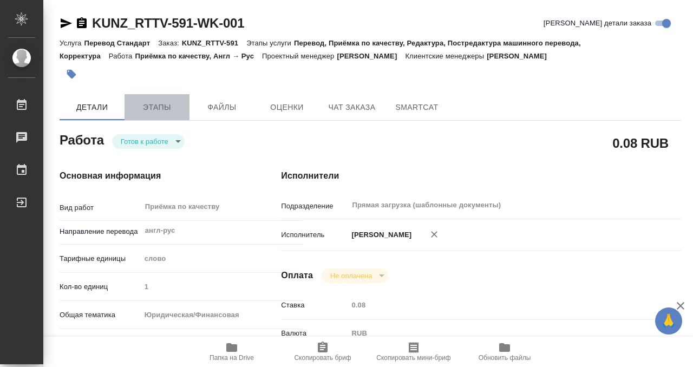
click at [166, 107] on span "Этапы" at bounding box center [157, 108] width 52 height 14
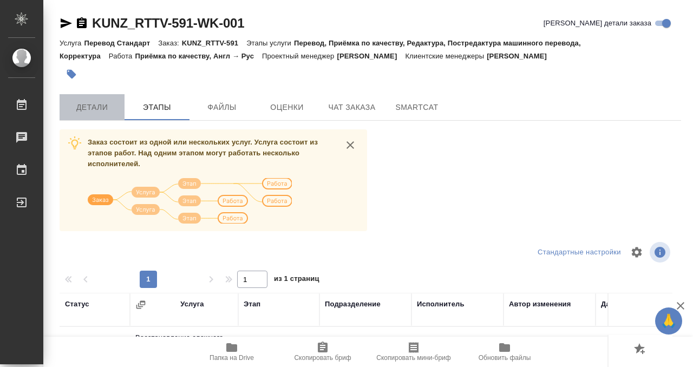
click at [121, 113] on button "Детали" at bounding box center [92, 107] width 65 height 26
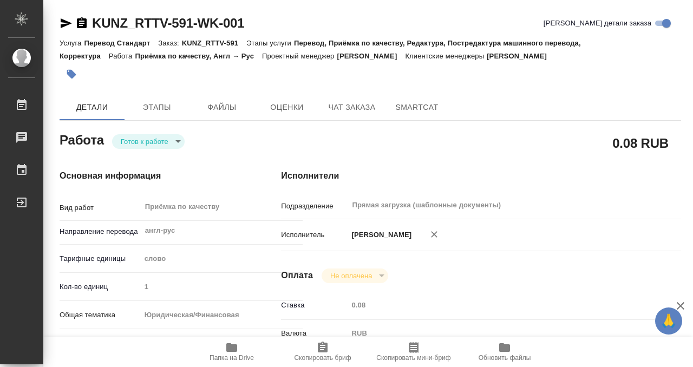
type textarea "x"
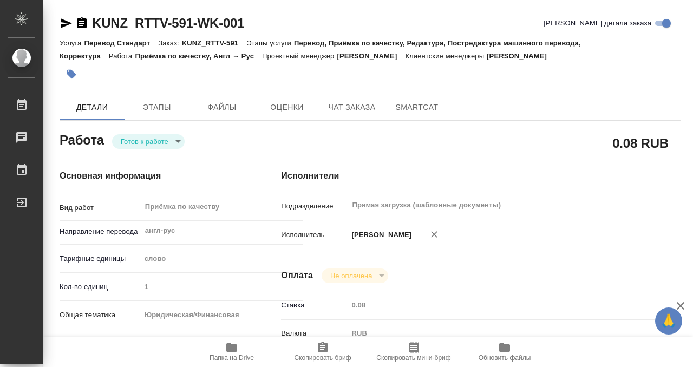
scroll to position [578, 0]
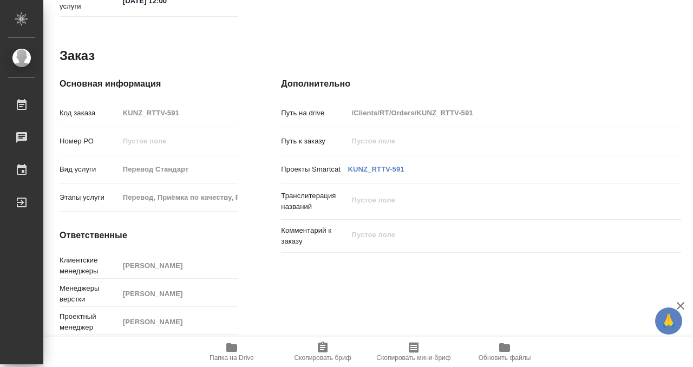
type textarea "x"
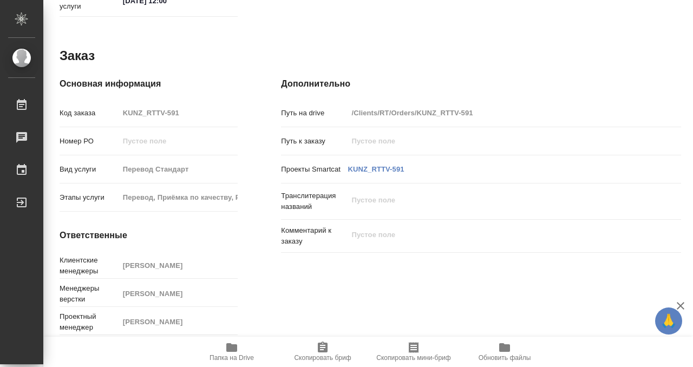
click at [229, 352] on icon "button" at bounding box center [231, 347] width 13 height 13
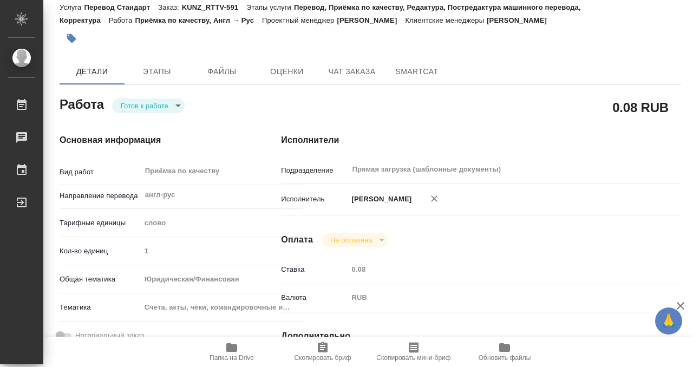
scroll to position [0, 0]
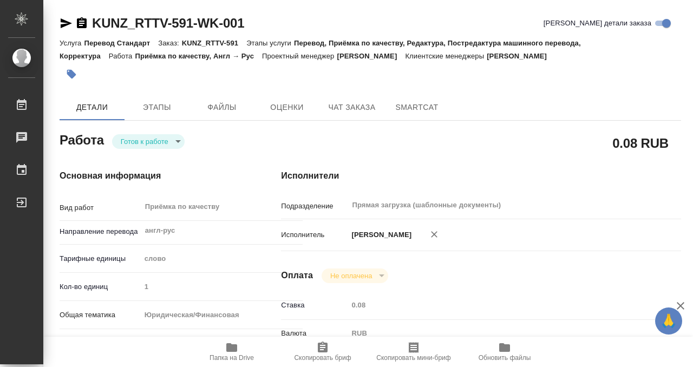
click at [76, 73] on button "button" at bounding box center [72, 74] width 24 height 24
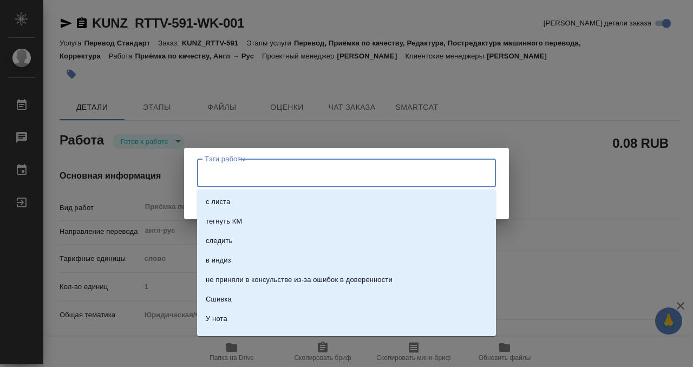
click at [218, 169] on input "Тэги работы" at bounding box center [336, 173] width 269 height 18
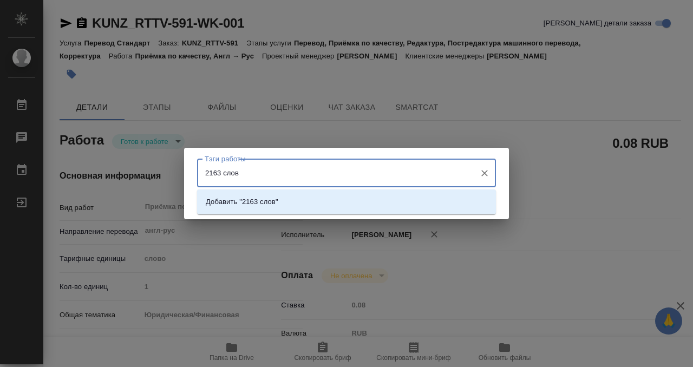
type input "2163 слова"
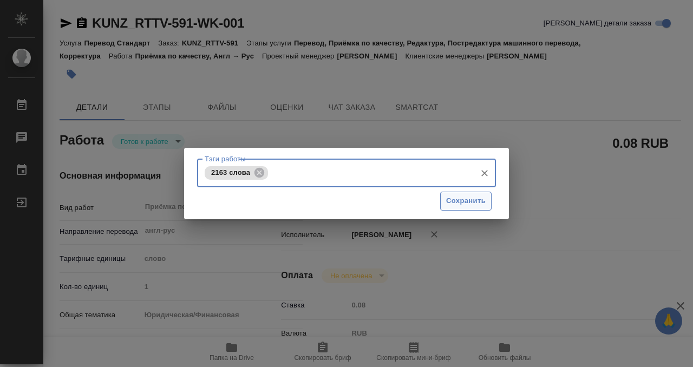
click at [454, 203] on span "Сохранить" at bounding box center [466, 201] width 40 height 12
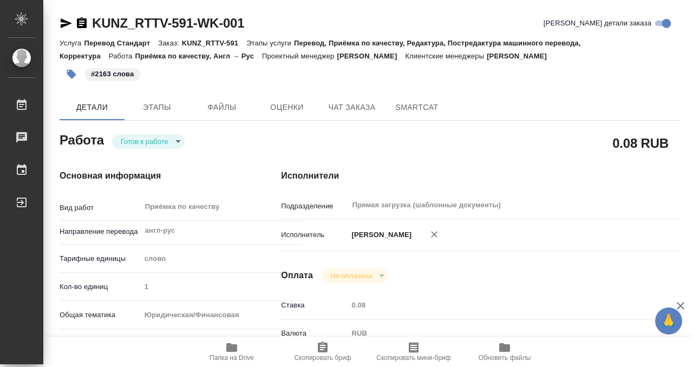
type input "readyForWork"
type textarea "Приёмка по качеству"
type textarea "x"
type input "англ-рус"
type input "5a8b1489cc6b4906c91bfd90"
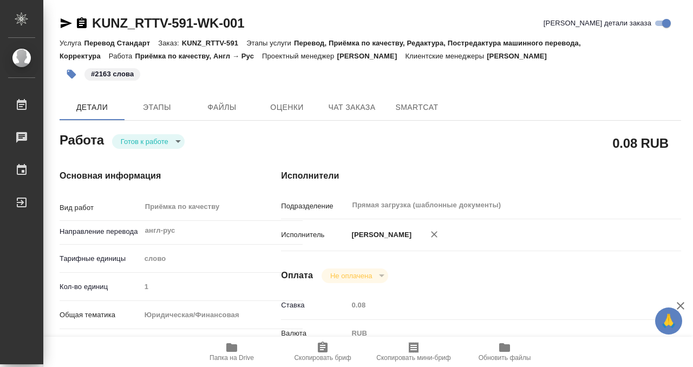
type input "1"
type input "yr-fn"
type input "5f647205b73bc97568ca66c0"
type input "22.09.2025 12:33"
type input "26.09.2025 12:00"
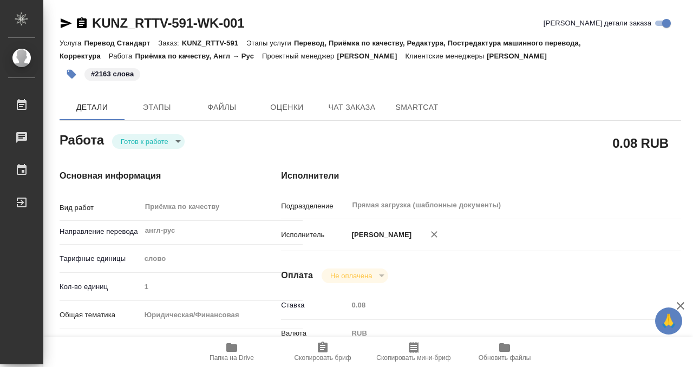
type input "26.09.2025 12:00"
type input "Прямая загрузка (шаблонные документы)"
type input "notPayed"
type input "0.08"
type input "RUB"
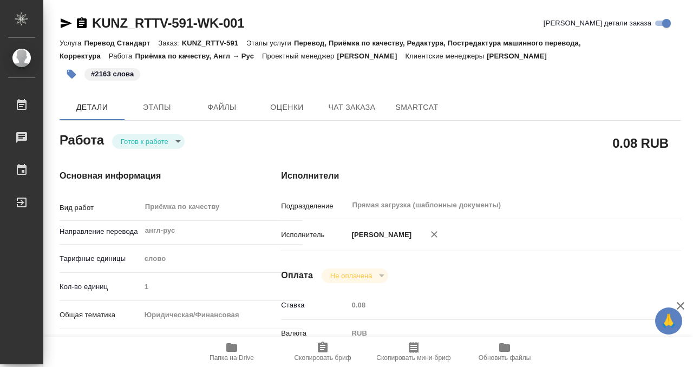
type input "[PERSON_NAME]"
type textarea "x"
type textarea "/Clients/RT/Orders/KUNZ_RTTV-591/Corrected/KUNZ_RTTV-591-WK-001"
type textarea "x"
type input "KUNZ_RTTV-591"
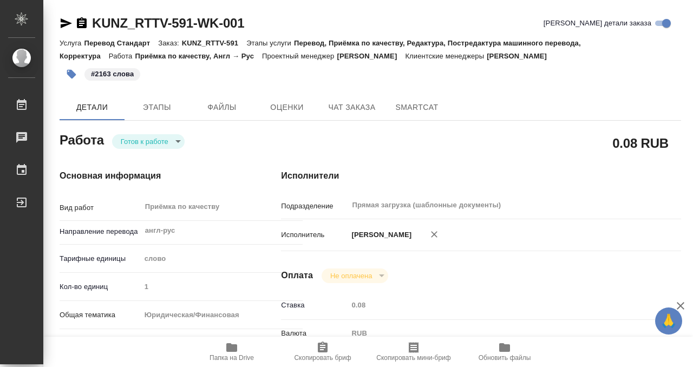
type input "Перевод Стандарт"
type input "Перевод, Приёмка по качеству, Редактура, Постредактура машинного перевода, Корр…"
type input "Веселова Юлия"
type input "[PERSON_NAME]"
type input "/Clients/RT/Orders/KUNZ_RTTV-591"
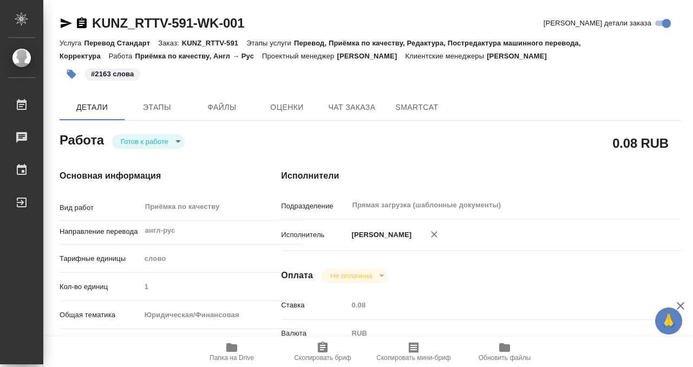
type textarea "x"
click at [158, 138] on body "🙏 .cls-1 fill:#fff; AWATERA Kobzeva Elizaveta Работы 0 Чаты График Выйти KUNZ_R…" at bounding box center [346, 183] width 693 height 367
type textarea "x"
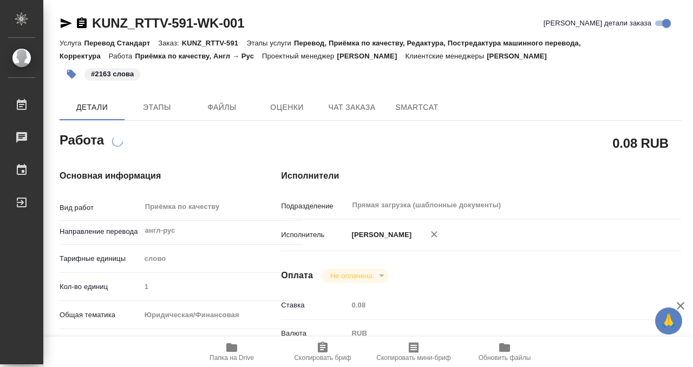
type textarea "x"
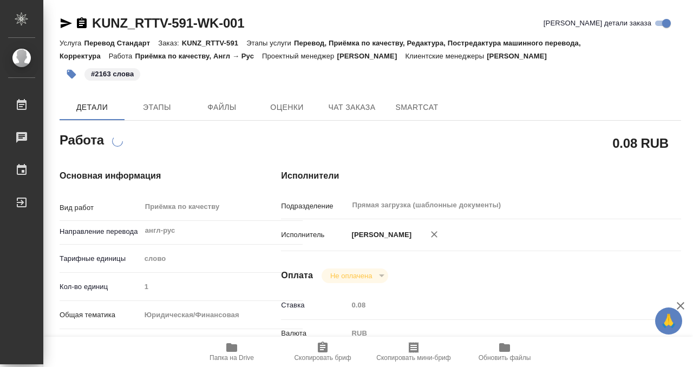
type textarea "x"
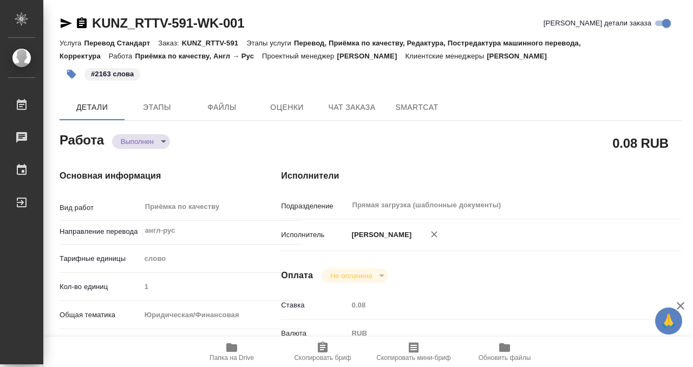
type textarea "x"
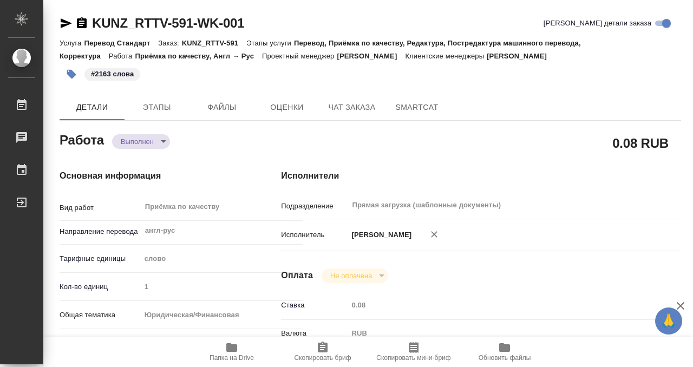
type textarea "x"
click at [84, 22] on icon "button" at bounding box center [82, 22] width 10 height 11
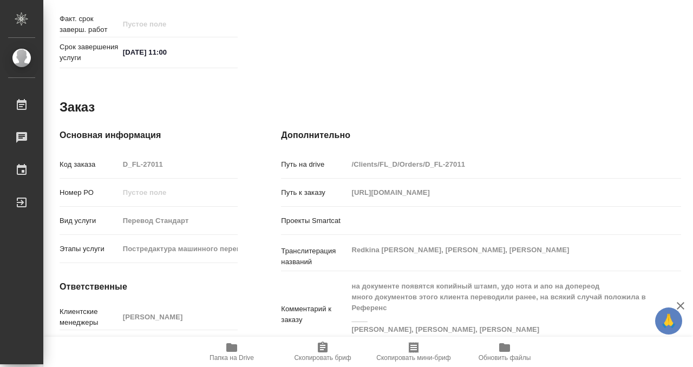
scroll to position [578, 0]
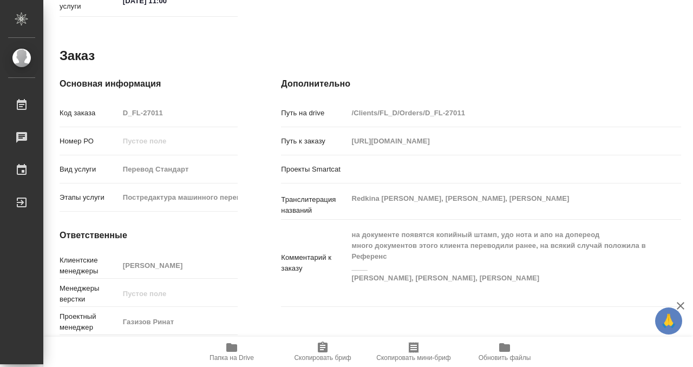
click at [233, 344] on icon "button" at bounding box center [231, 347] width 11 height 9
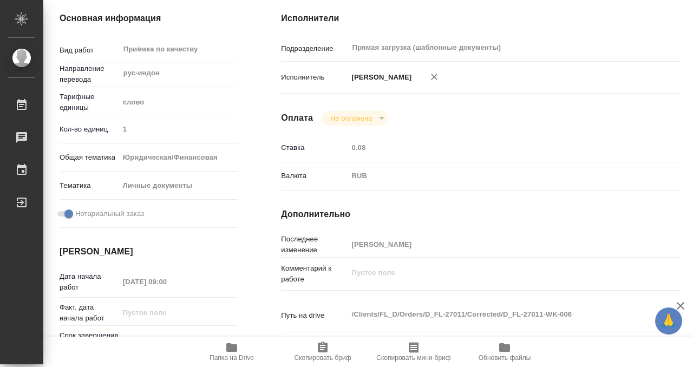
scroll to position [0, 0]
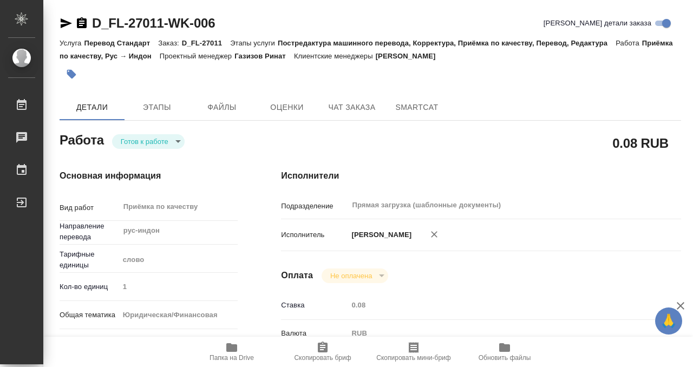
click at [67, 74] on icon "button" at bounding box center [71, 74] width 11 height 11
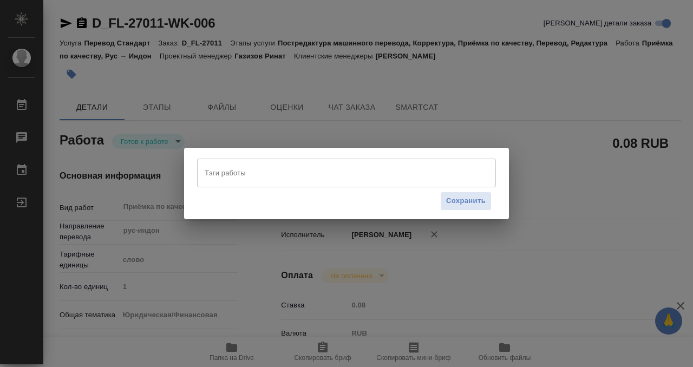
click at [254, 168] on input "Тэги работы" at bounding box center [336, 173] width 269 height 18
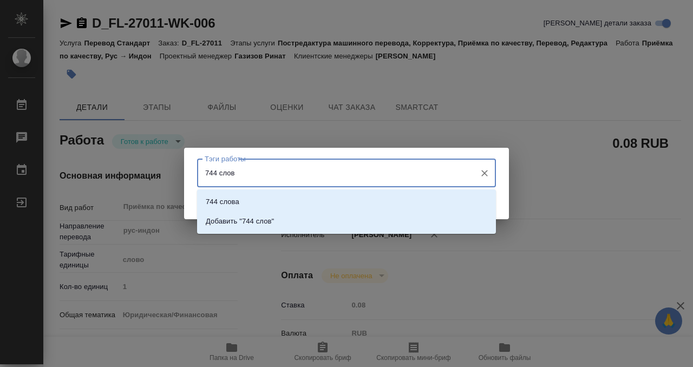
type input "744 слова"
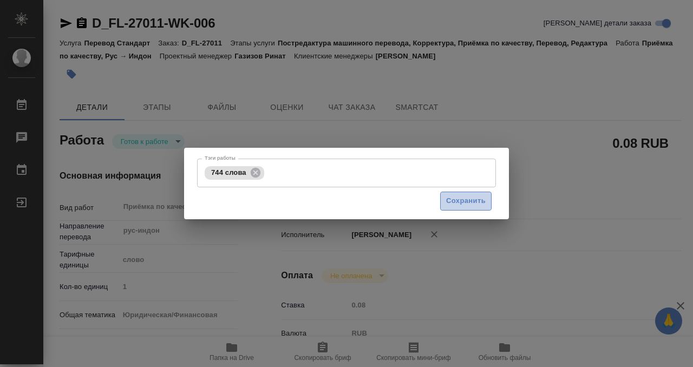
click at [454, 195] on span "Сохранить" at bounding box center [466, 201] width 40 height 12
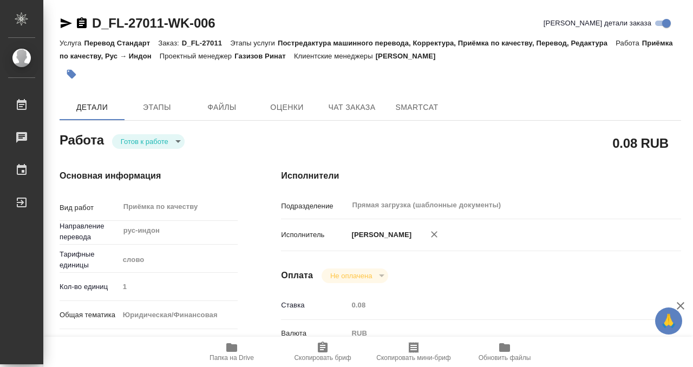
type input "readyForWork"
type input "рус-индон"
type input "5a8b1489cc6b4906c91bfd90"
type input "1"
type input "yr-fn"
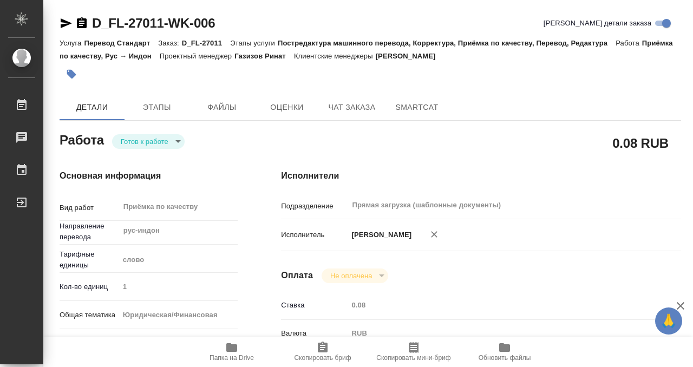
type input "5a8b8b956a9677013d343cfe"
checkbox input "true"
type input "26.09.2025 09:00"
type input "26.09.2025 11:00"
type input "29.09.2025 11:00"
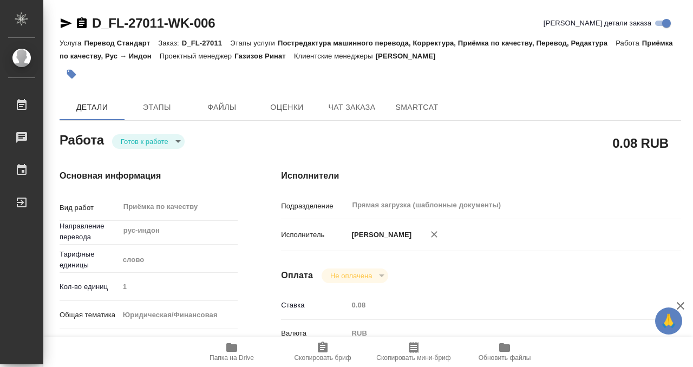
type input "Прямая загрузка (шаблонные документы)"
type input "notPayed"
type input "0.08"
type input "RUB"
type input "[PERSON_NAME]"
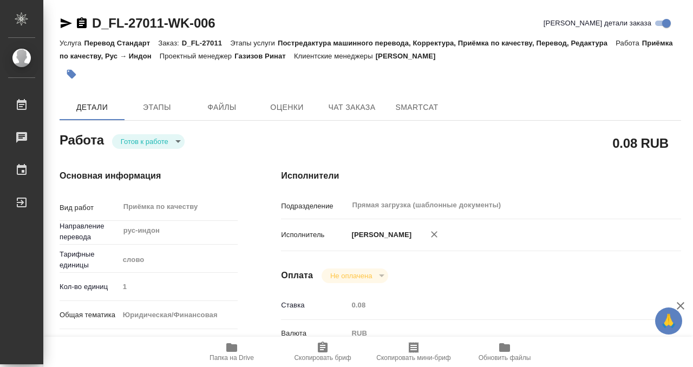
type input "D_FL-27011"
type input "Перевод Стандарт"
type input "Постредактура машинного перевода, Корректура, Приёмка по качеству, Перевод, Ред…"
type input "Давыдова Елена"
type input "/Clients/FL_D/Orders/D_FL-27011"
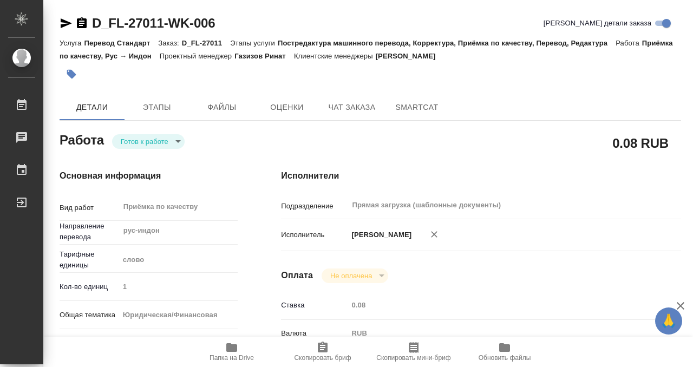
type input "https://drive.awatera.com/s/3J7JCFyzMpbjpzE"
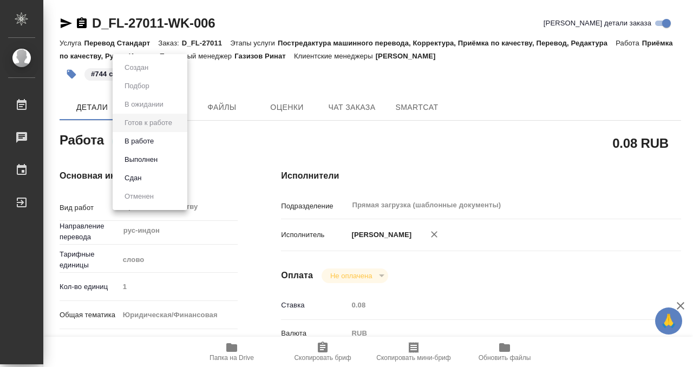
click at [164, 139] on body "🙏 .cls-1 fill:#fff; AWATERA Kobzeva Elizaveta Работы 0 Чаты График Выйти D_FL-2…" at bounding box center [346, 183] width 693 height 367
click at [160, 159] on button "Выполнен" at bounding box center [141, 160] width 40 height 12
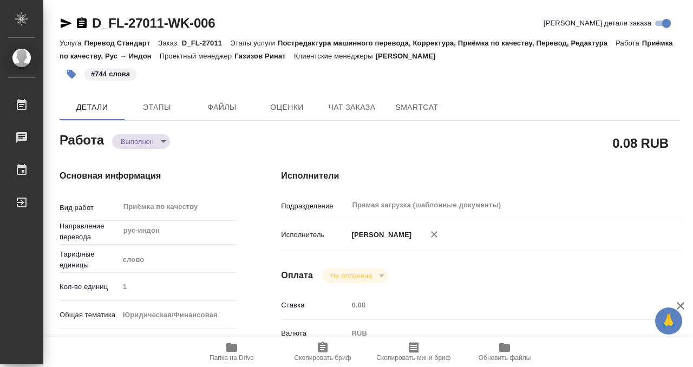
type textarea "x"
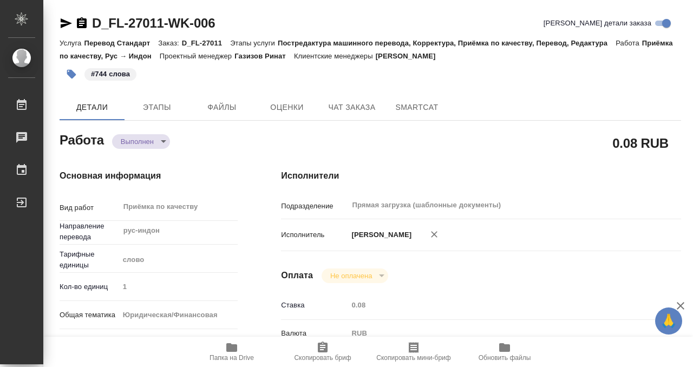
type textarea "x"
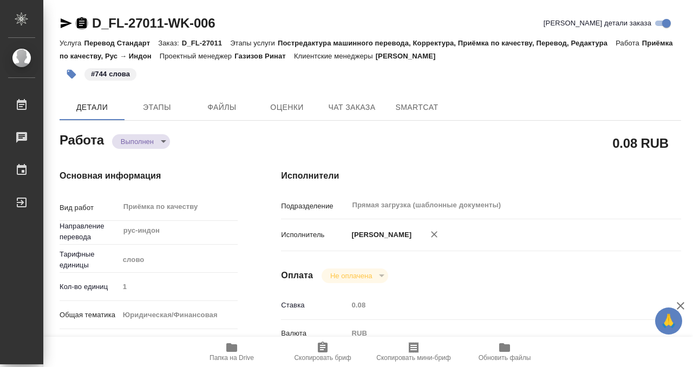
click at [80, 19] on icon "button" at bounding box center [82, 22] width 10 height 11
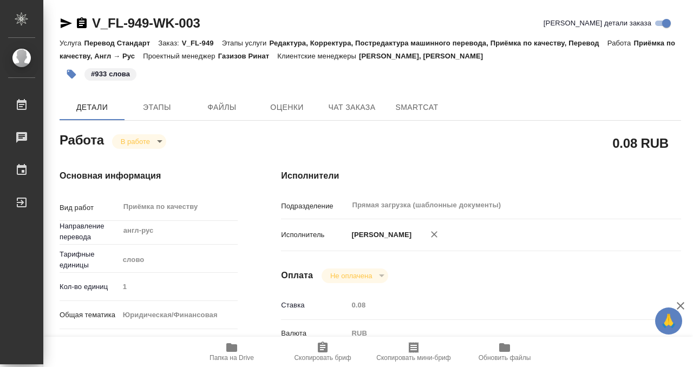
click at [237, 348] on icon "button" at bounding box center [231, 347] width 11 height 9
click at [68, 68] on button "button" at bounding box center [72, 74] width 24 height 24
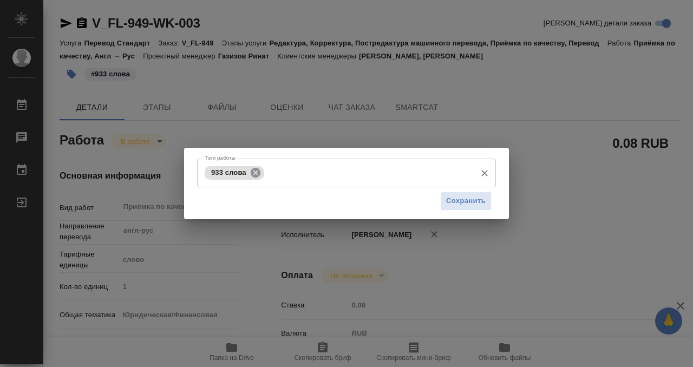
click at [254, 169] on icon at bounding box center [256, 172] width 10 height 10
click at [268, 182] on input "Тэги работы" at bounding box center [336, 173] width 269 height 18
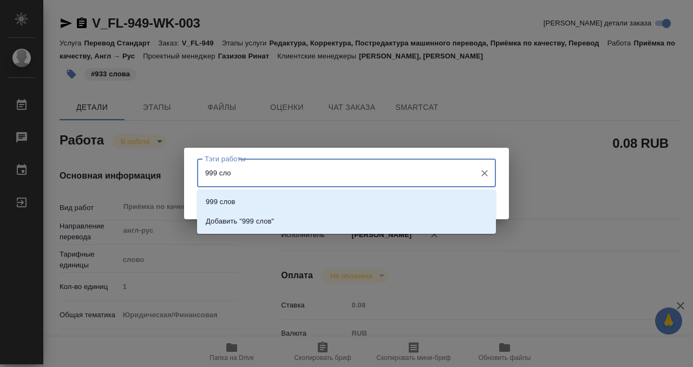
type input "999 слов"
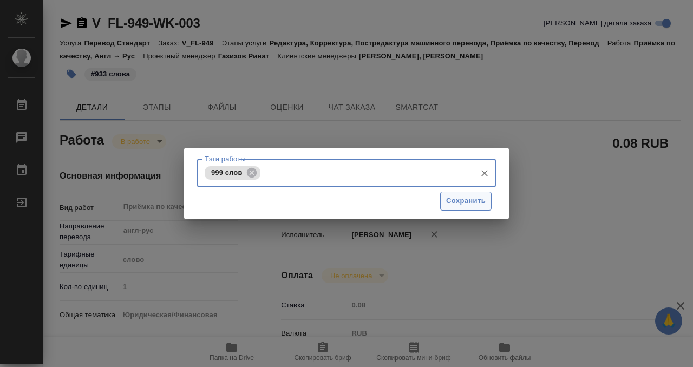
click at [461, 205] on span "Сохранить" at bounding box center [466, 201] width 40 height 12
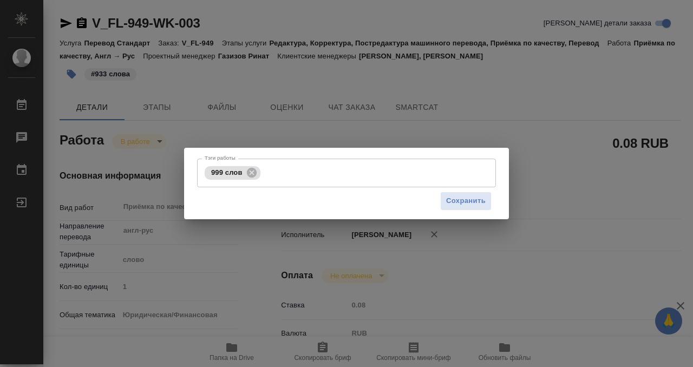
type input "inProgress"
type input "англ-рус"
type input "5a8b1489cc6b4906c91bfd90"
type input "1"
type input "yr-fn"
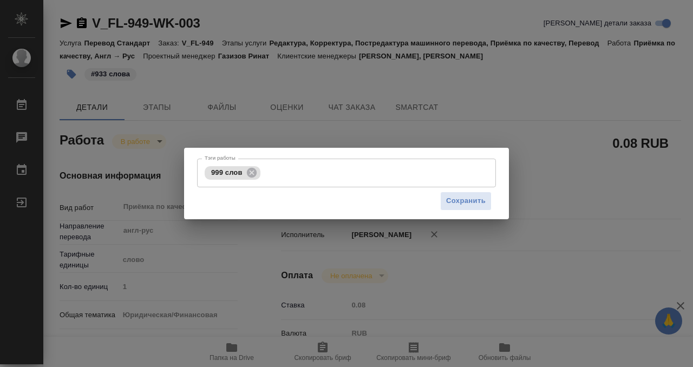
type input "5a8b8b956a9677013d343cfe"
checkbox input "true"
type input "[DATE] 14:46"
type input "[DATE] 09:40"
type input "[DATE] 10:00"
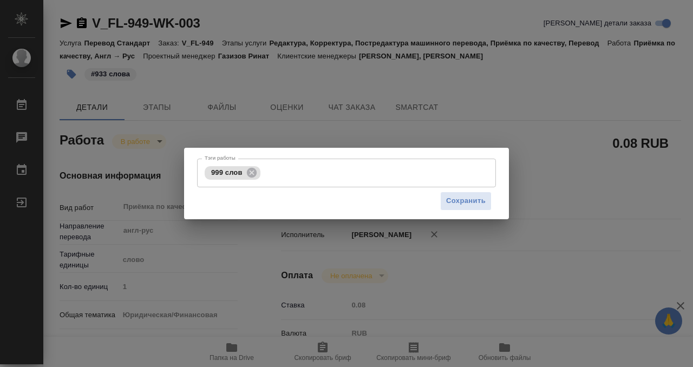
type input "[DATE] 10:00"
type input "Прямая загрузка (шаблонные документы)"
type input "notPayed"
type input "0.08"
type input "RUB"
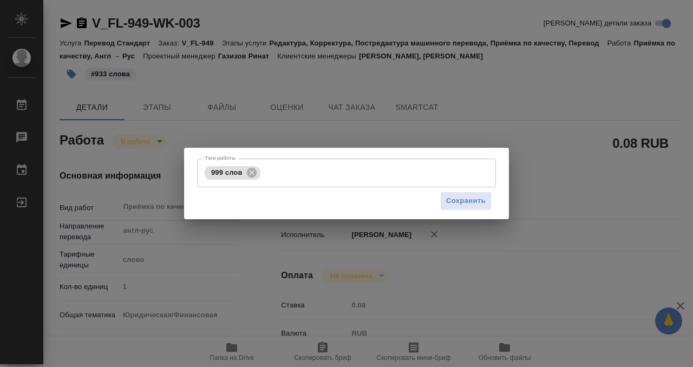
type input "[PERSON_NAME]"
type input "V_FL-949"
type input "Перевод Стандарт"
type input "Редактура, Корректура, Постредактура машинного перевода, Приёмка по качеству, П…"
type input "[PERSON_NAME], [PERSON_NAME]"
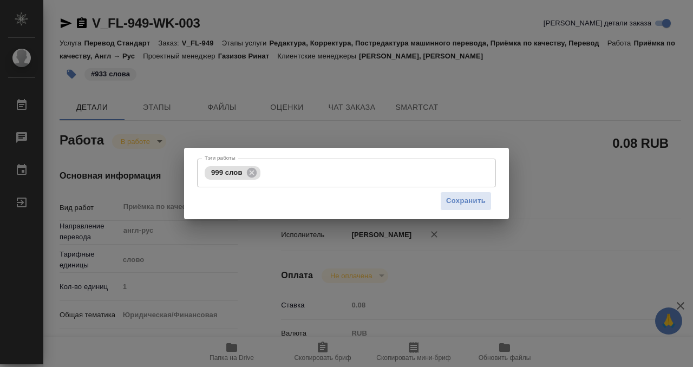
type input "[PERSON_NAME]"
type input "/Clients/FL_V/Orders/V_FL-949"
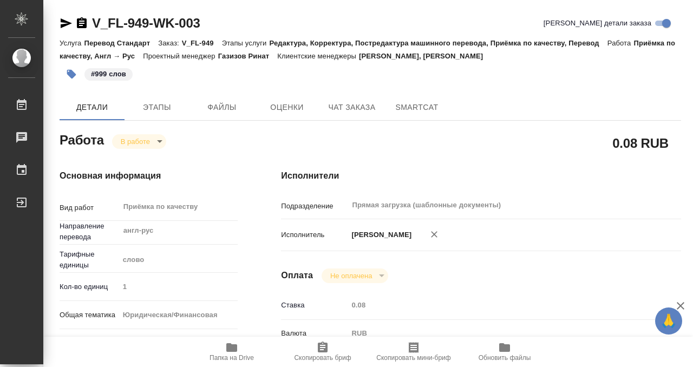
click at [149, 140] on body "🙏 .cls-1 fill:#fff; AWATERA Kobzeva [PERSON_NAME] 0 Чаты График Выйти V_FL-949-…" at bounding box center [346, 183] width 693 height 367
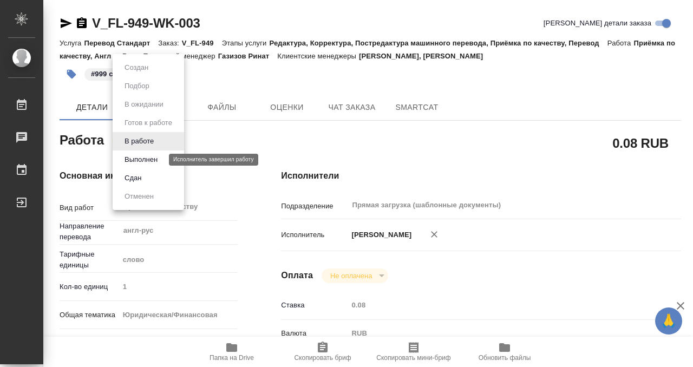
click at [149, 154] on button "Выполнен" at bounding box center [141, 160] width 40 height 12
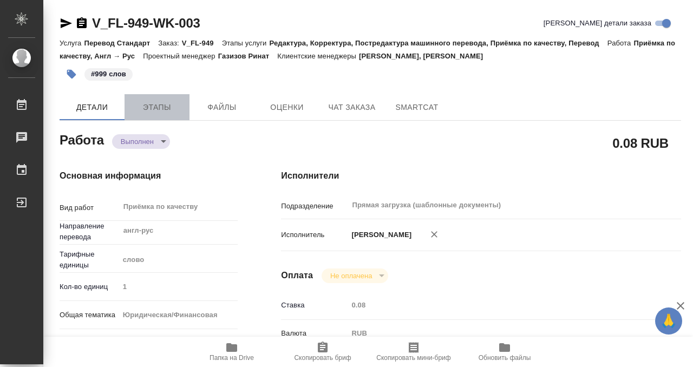
click at [152, 109] on span "Этапы" at bounding box center [157, 108] width 52 height 14
type textarea "x"
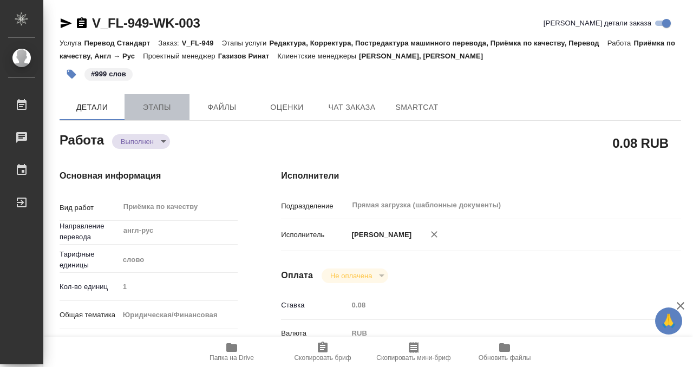
type textarea "x"
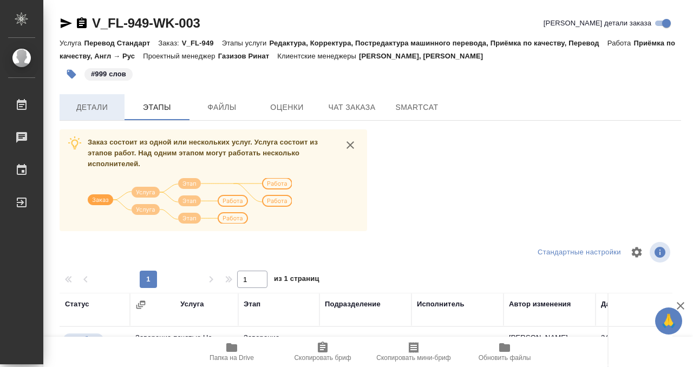
click at [101, 106] on span "Детали" at bounding box center [92, 108] width 52 height 14
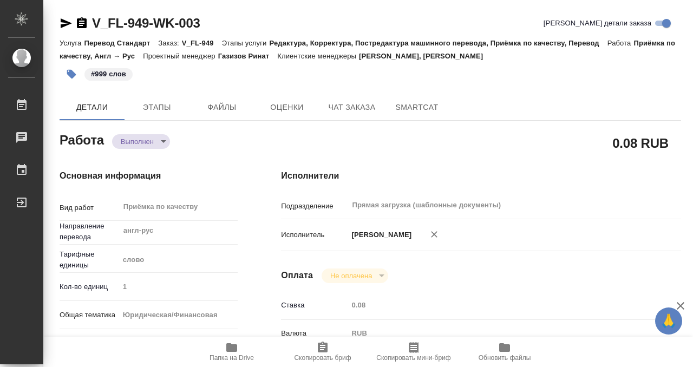
type textarea "x"
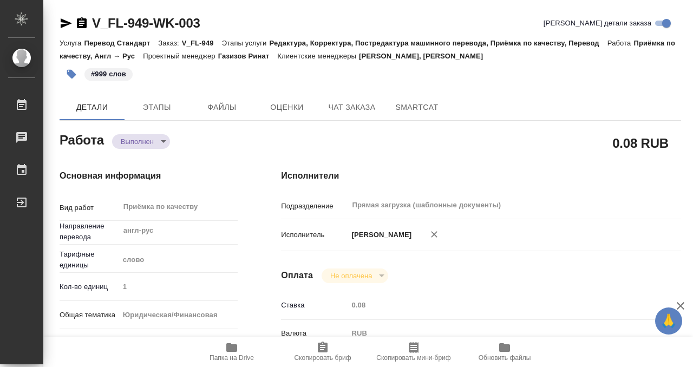
type textarea "x"
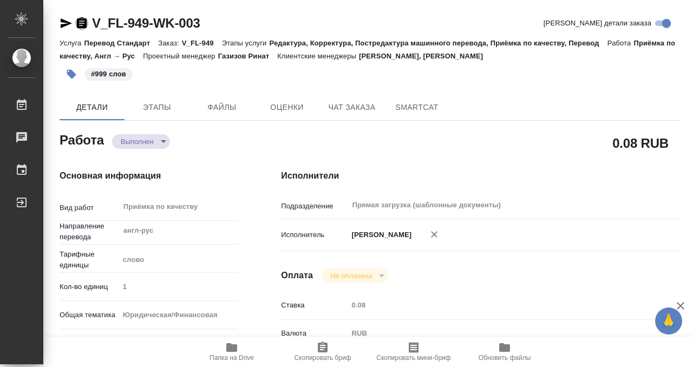
click at [81, 25] on icon "button" at bounding box center [81, 23] width 13 height 13
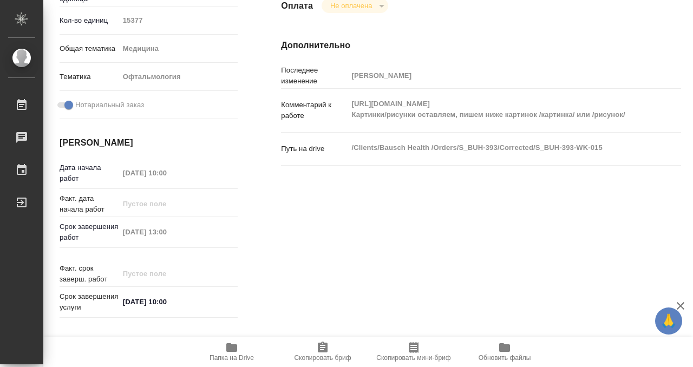
scroll to position [357, 0]
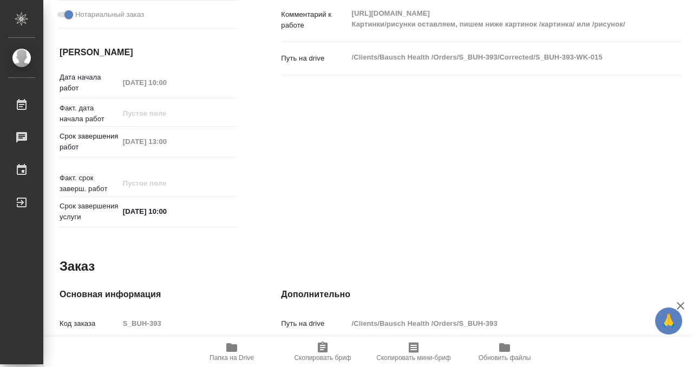
type textarea "x"
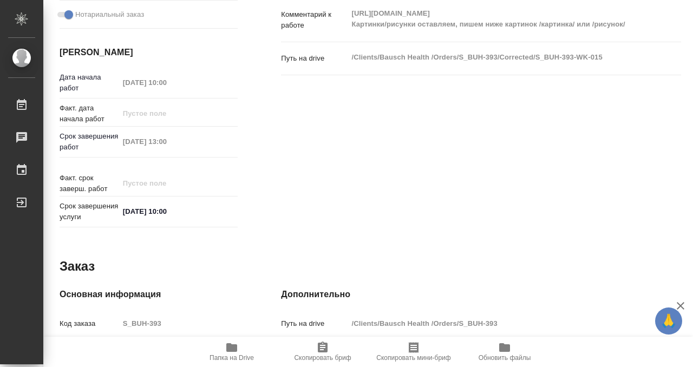
type textarea "x"
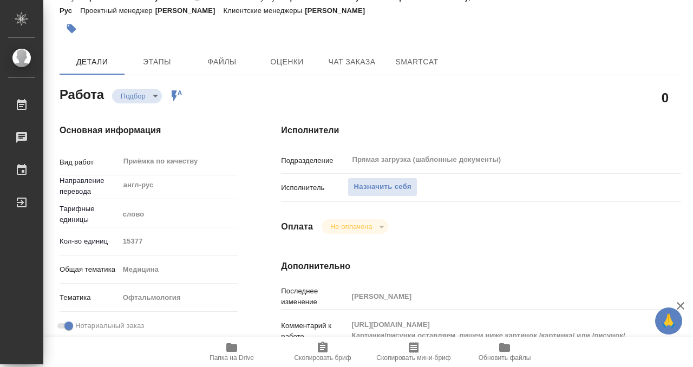
scroll to position [0, 0]
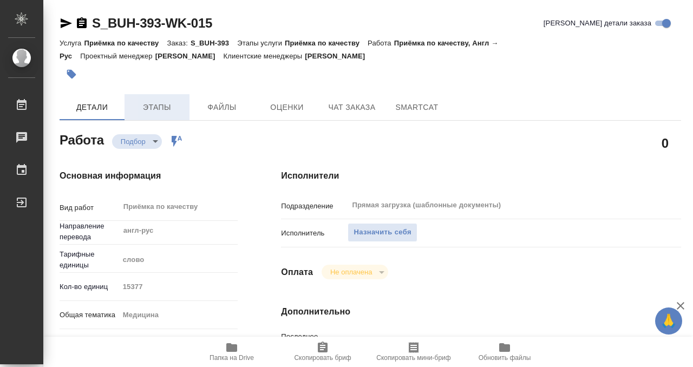
click at [156, 100] on button "Этапы" at bounding box center [157, 107] width 65 height 26
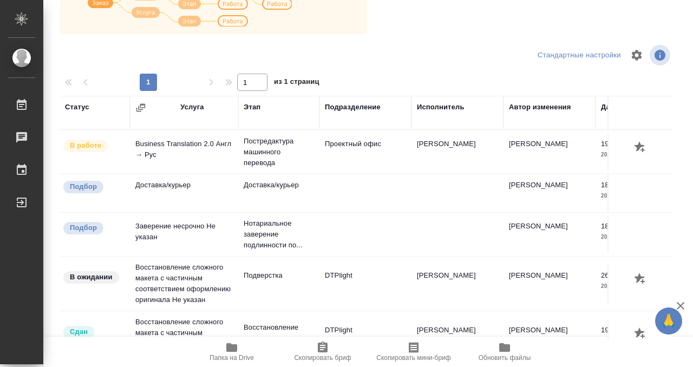
scroll to position [114, 0]
